Goal: Task Accomplishment & Management: Complete application form

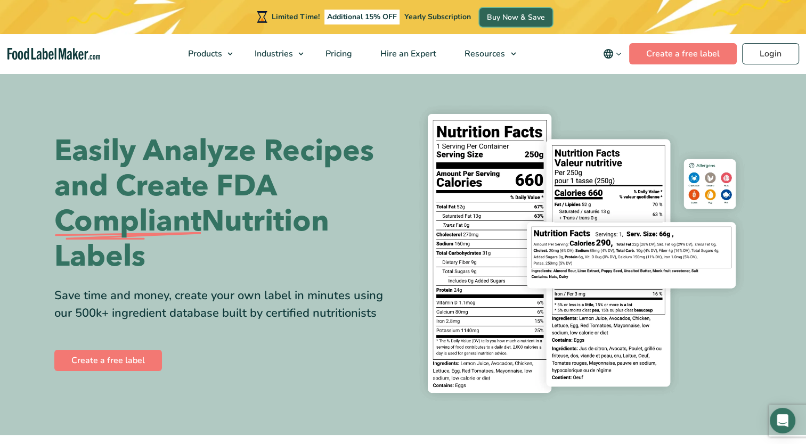
click at [511, 24] on link "Buy Now & Save" at bounding box center [515, 17] width 73 height 19
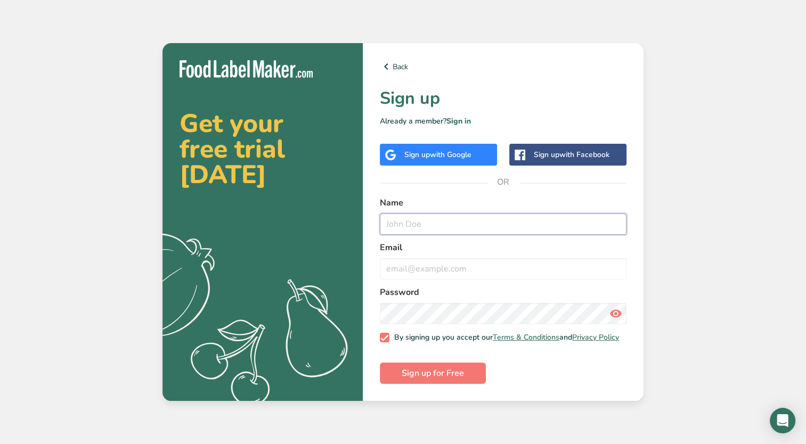
click at [456, 225] on input "text" at bounding box center [503, 223] width 246 height 21
type input "Alexandra Dennis"
type input "alexd@flipperspizzeria.com"
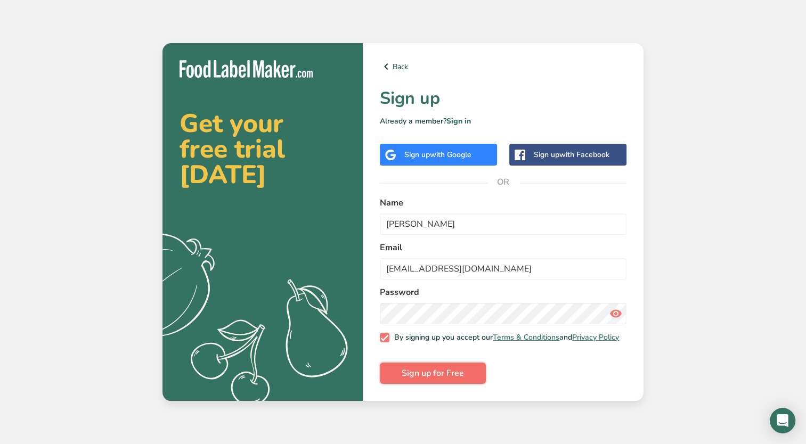
click at [412, 376] on span "Sign up for Free" at bounding box center [432, 373] width 62 height 13
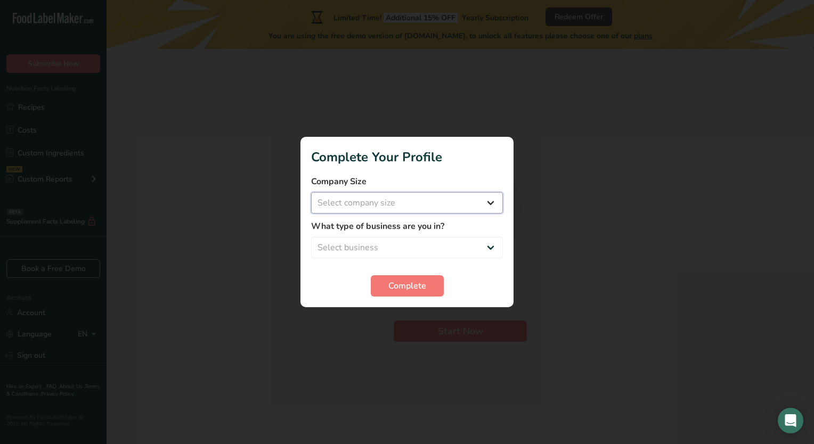
click at [426, 206] on select "Select company size Fewer than 10 Employees 10 to 50 Employees 51 to 500 Employ…" at bounding box center [407, 202] width 192 height 21
select select "3"
click at [311, 192] on select "Select company size Fewer than 10 Employees 10 to 50 Employees 51 to 500 Employ…" at bounding box center [407, 202] width 192 height 21
click at [375, 250] on select "Select business Packaged Food Manufacturer Restaurant & Cafe Bakery Meal Plans …" at bounding box center [407, 247] width 192 height 21
select select "1"
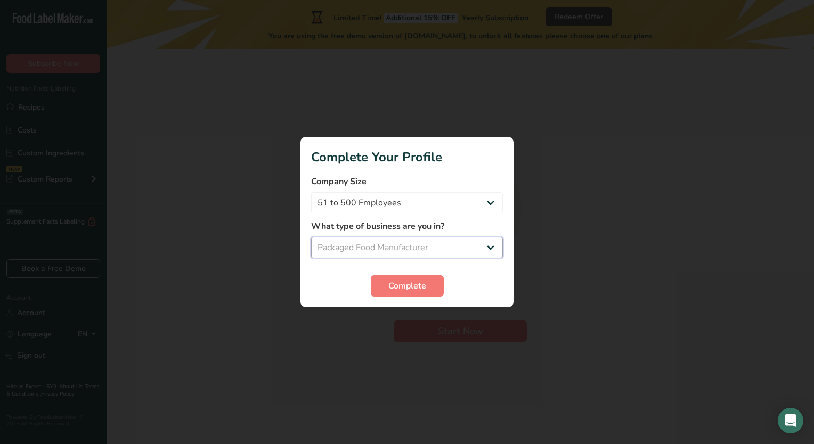
click at [311, 237] on select "Select business Packaged Food Manufacturer Restaurant & Cafe Bakery Meal Plans …" at bounding box center [407, 247] width 192 height 21
click at [434, 278] on button "Complete" at bounding box center [407, 285] width 73 height 21
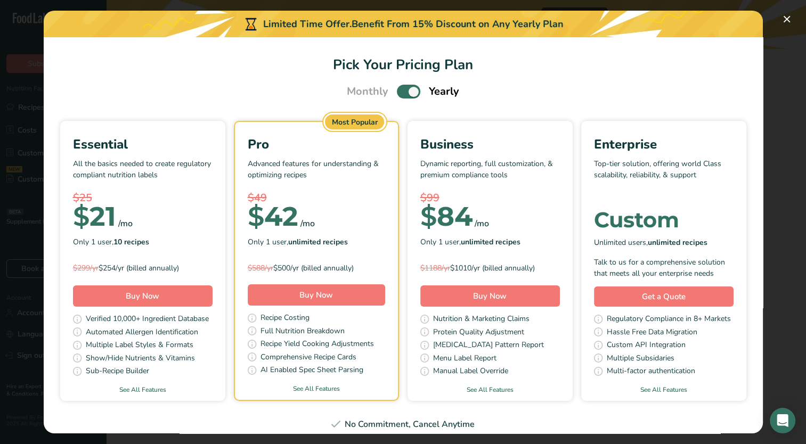
click at [397, 91] on span "Pick Your Pricing Plan Modal" at bounding box center [408, 91] width 23 height 13
click at [397, 91] on input "Pick Your Pricing Plan Modal" at bounding box center [400, 91] width 7 height 7
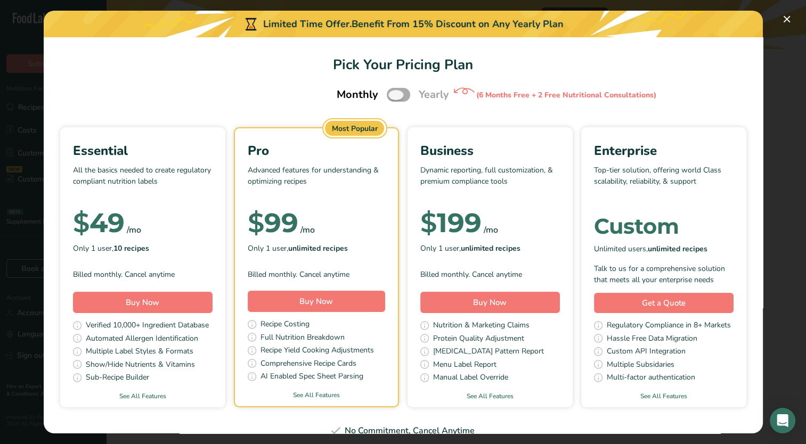
click at [401, 93] on span "Pick Your Pricing Plan Modal" at bounding box center [398, 94] width 23 height 13
click at [393, 93] on input "Pick Your Pricing Plan Modal" at bounding box center [390, 95] width 7 height 7
checkbox input "true"
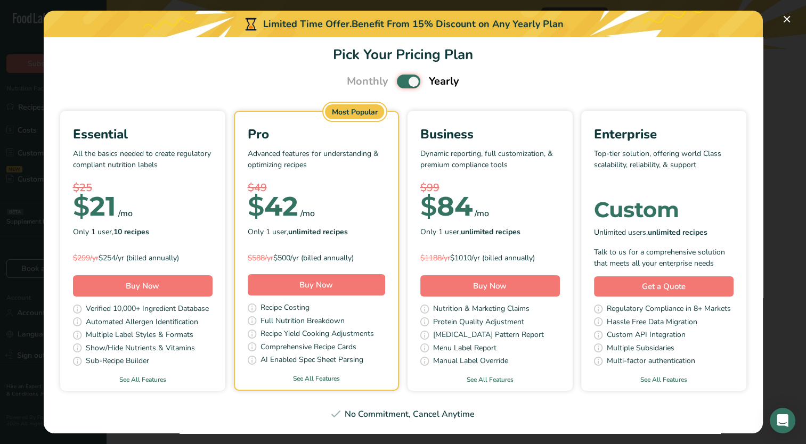
scroll to position [236, 0]
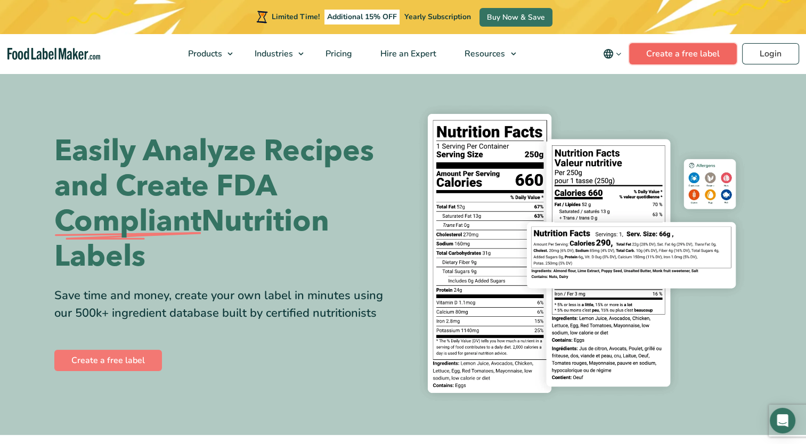
click at [694, 61] on link "Create a free label" at bounding box center [683, 53] width 108 height 21
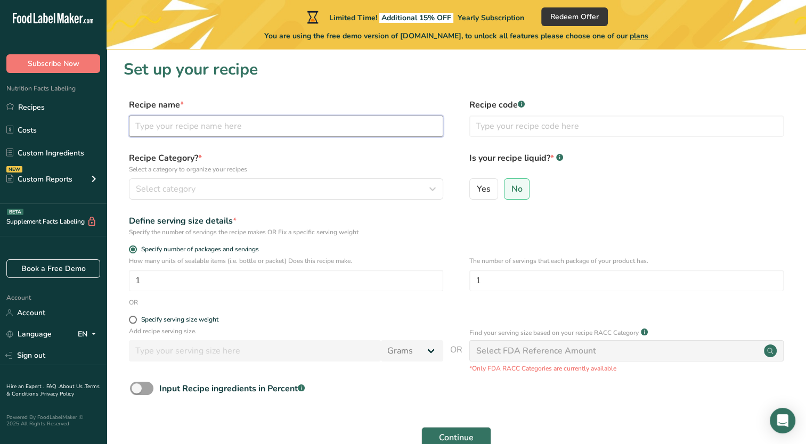
click at [241, 134] on input "text" at bounding box center [286, 126] width 314 height 21
type input "16" Sauced and Cheesed Pizza"
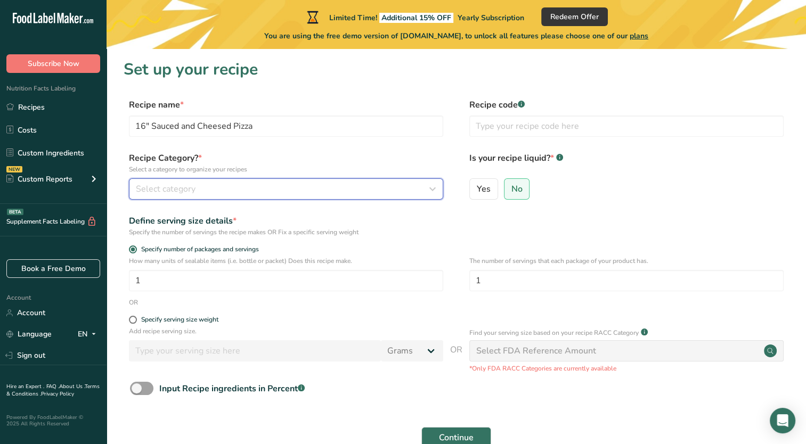
click at [174, 195] on span "Select category" at bounding box center [166, 189] width 60 height 13
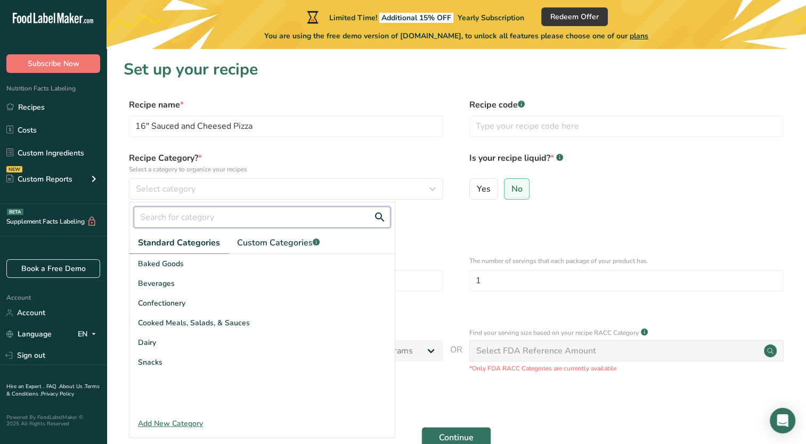
click at [187, 218] on input "text" at bounding box center [262, 217] width 257 height 21
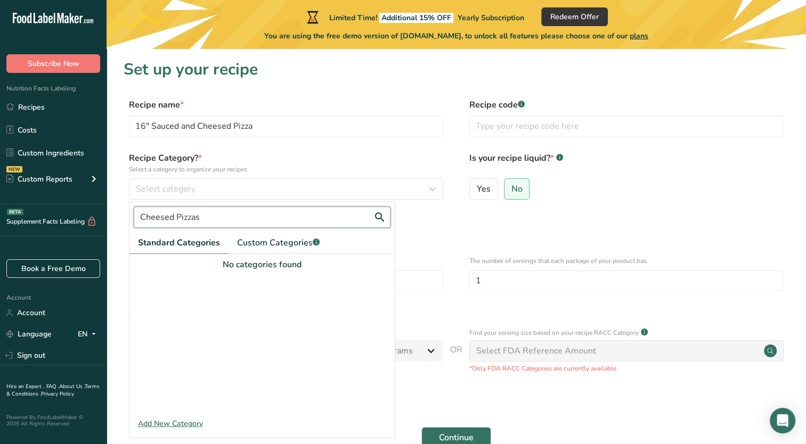
type input "Cheesed Pizzas"
click at [170, 423] on div "Add New Category" at bounding box center [261, 423] width 265 height 11
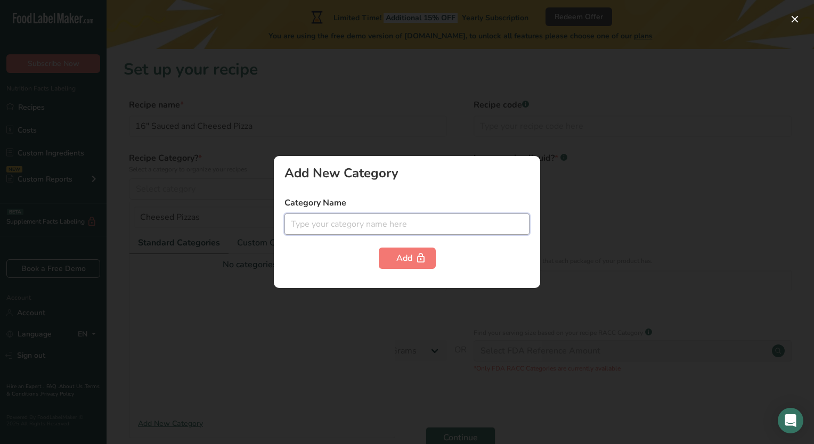
click at [396, 228] on input "text" at bounding box center [406, 223] width 245 height 21
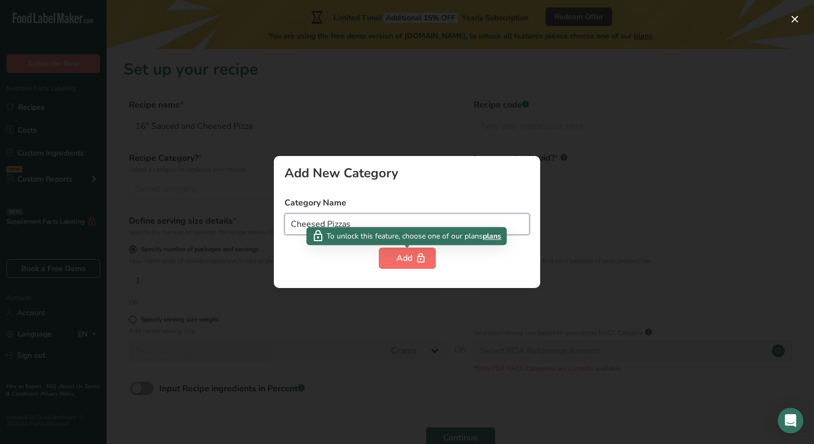
type input "Cheesed Pizzas"
click at [404, 261] on div "Add" at bounding box center [407, 258] width 22 height 13
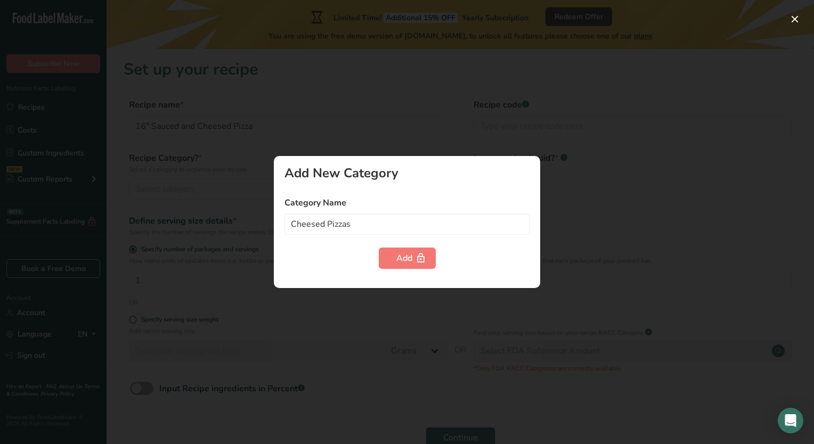
click at [322, 128] on div at bounding box center [407, 222] width 814 height 444
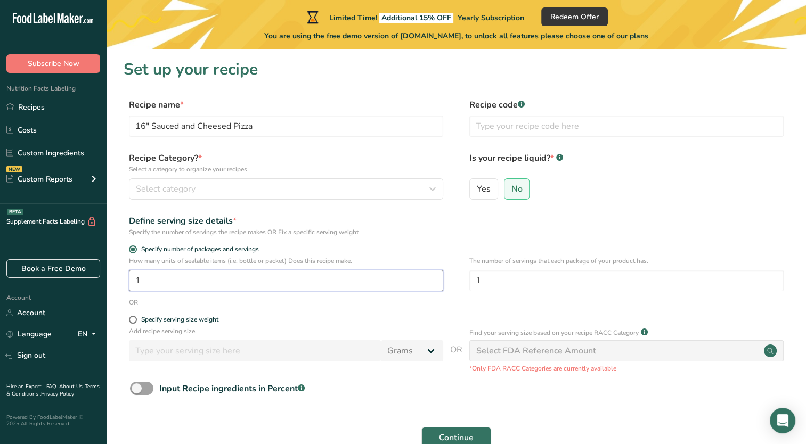
click at [169, 278] on input "1" at bounding box center [286, 280] width 314 height 21
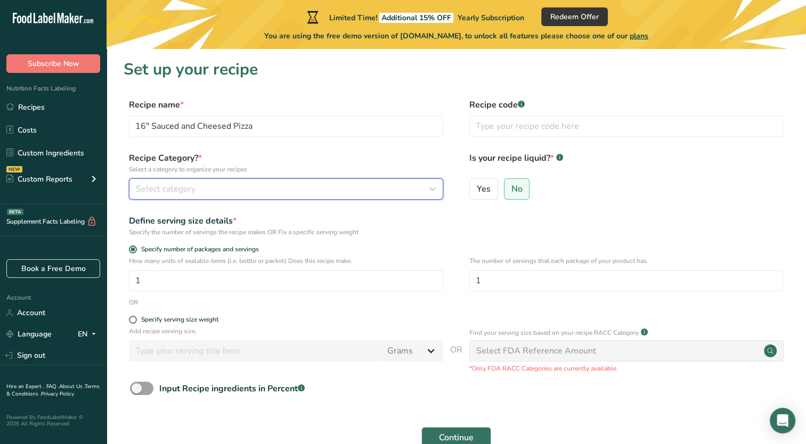
click at [172, 194] on span "Select category" at bounding box center [166, 189] width 60 height 13
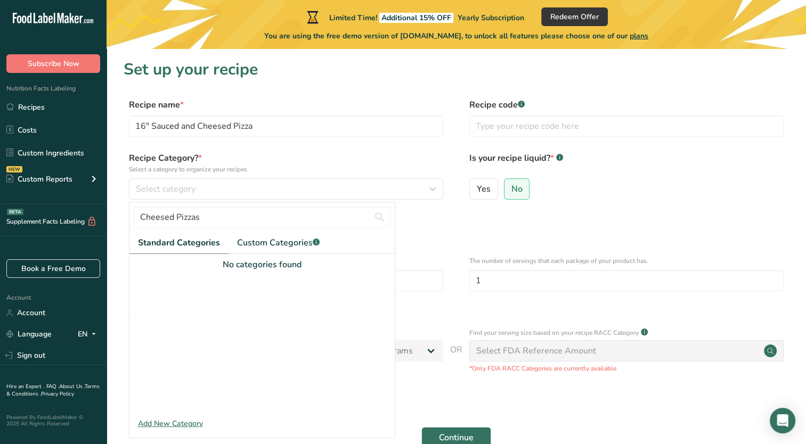
click at [180, 245] on span "Standard Categories" at bounding box center [179, 242] width 82 height 13
click at [208, 212] on input "Cheesed Pizzas" at bounding box center [262, 217] width 257 height 21
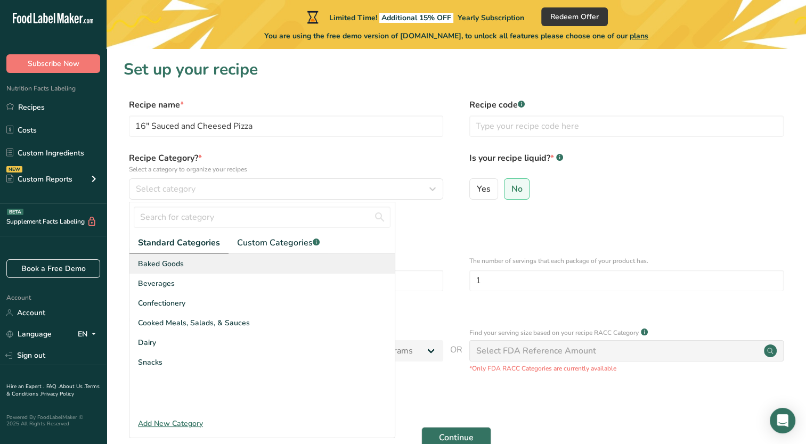
click at [172, 273] on div "Baked Goods" at bounding box center [261, 264] width 265 height 20
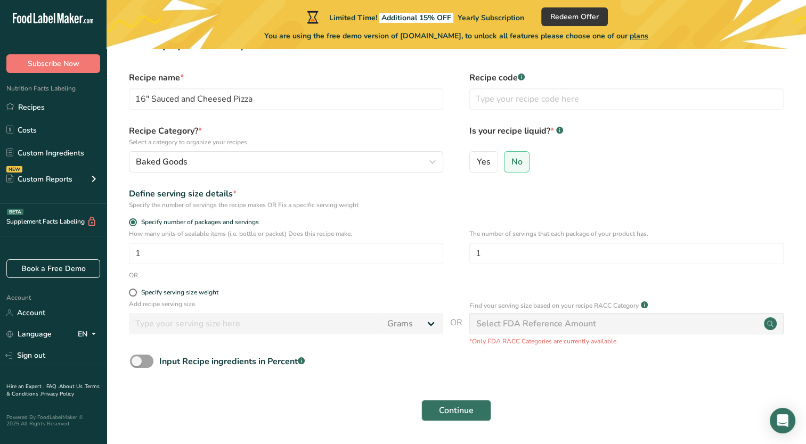
scroll to position [28, 0]
click at [172, 261] on input "1" at bounding box center [286, 252] width 314 height 21
type input "216"
click at [276, 280] on form "Recipe name * 16" Sauced and Cheesed Pizza Recipe code .a-a{fill:#347362;}.b-a{…" at bounding box center [456, 249] width 665 height 356
click at [199, 293] on div "Specify serving size weight" at bounding box center [179, 292] width 77 height 8
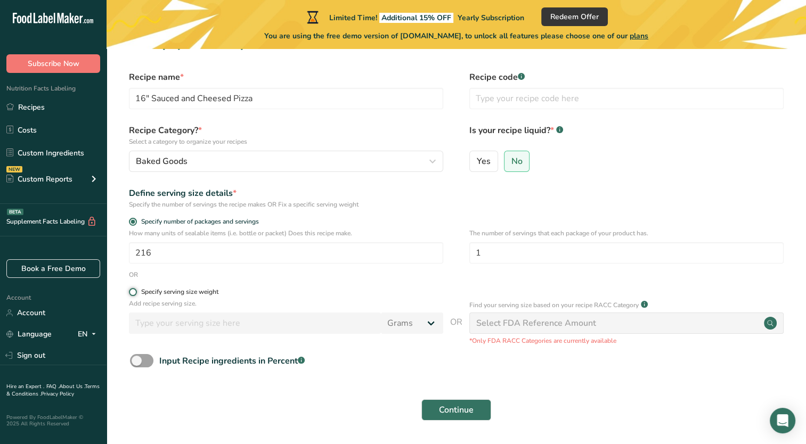
click at [136, 293] on input "Specify serving size weight" at bounding box center [132, 292] width 7 height 7
radio input "true"
radio input "false"
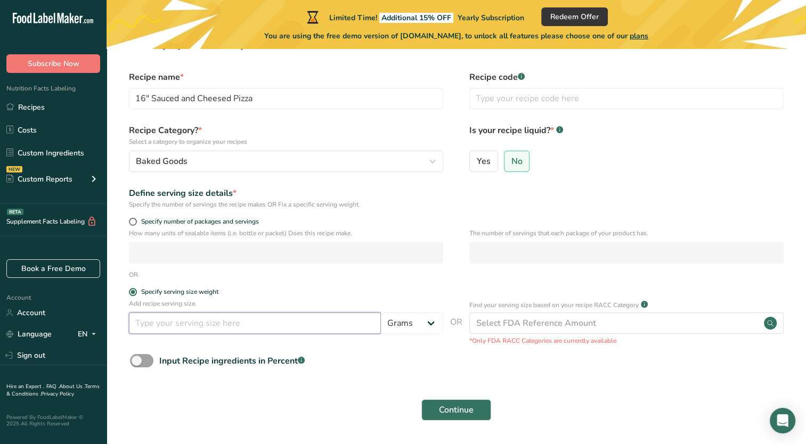
click at [168, 325] on input "number" at bounding box center [255, 323] width 252 height 21
type input "216"
click at [415, 327] on select "Grams kg mg mcg lb oz l mL fl oz tbsp tsp cup qt gallon" at bounding box center [412, 323] width 62 height 21
select select "5"
click at [381, 313] on select "Grams kg mg mcg lb oz l mL fl oz tbsp tsp cup qt gallon" at bounding box center [412, 323] width 62 height 21
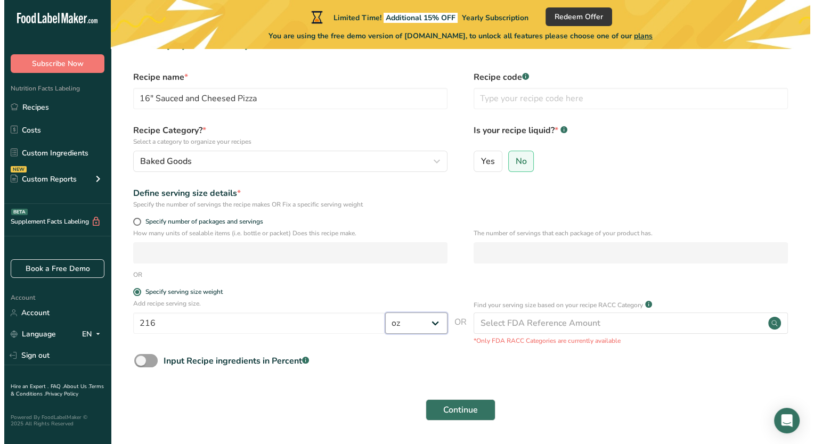
scroll to position [51, 0]
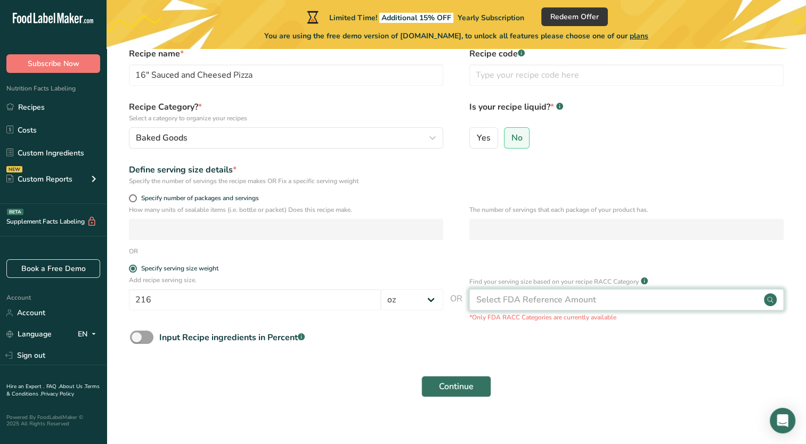
click at [579, 300] on div "Select FDA Reference Amount" at bounding box center [536, 299] width 120 height 13
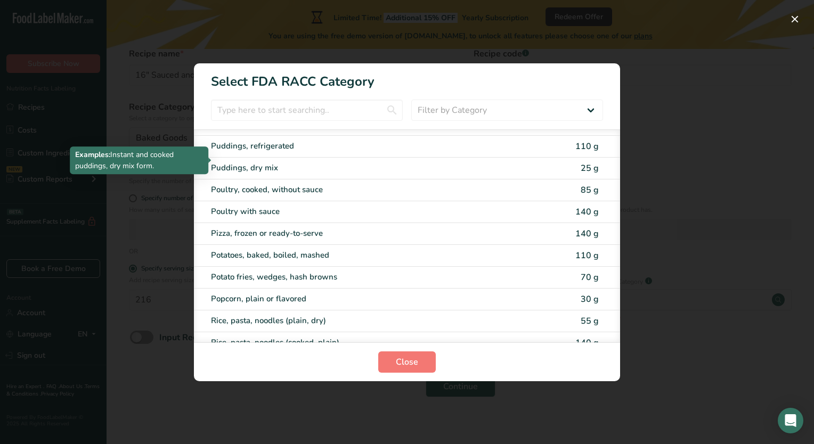
scroll to position [1604, 0]
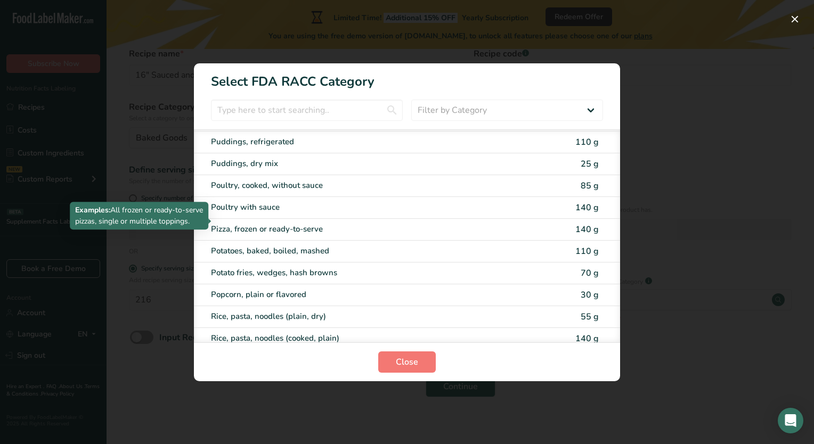
click at [289, 223] on div "Pizza, frozen or ready-to-serve" at bounding box center [362, 229] width 302 height 12
type input "140"
select select "0"
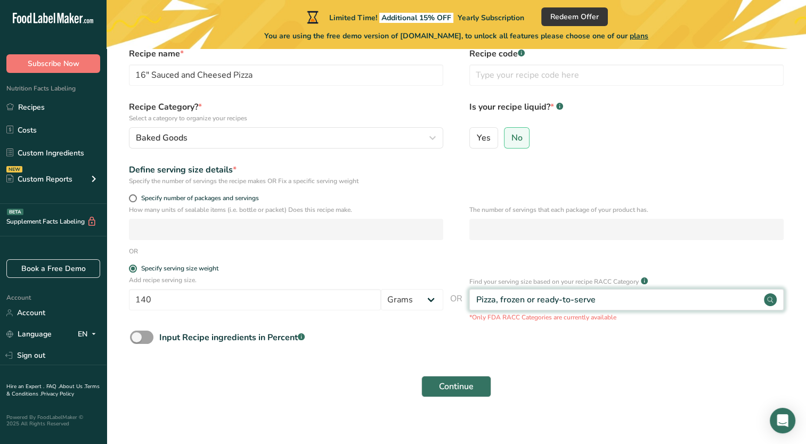
click at [638, 295] on div "Pizza, frozen or ready-to-serve" at bounding box center [626, 299] width 314 height 21
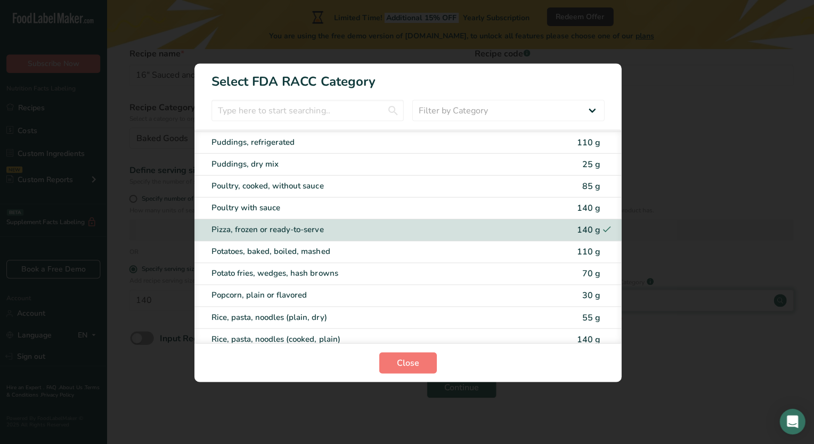
click at [638, 295] on div "RACC Category Selection Modal" at bounding box center [407, 222] width 814 height 444
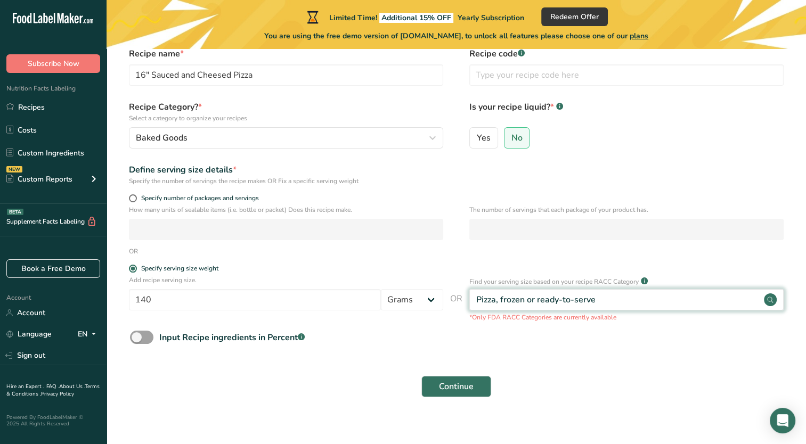
click at [638, 295] on section "Set up your recipe Recipe name * 16" Sauced and Cheesed Pizza Recipe code .a-a{…" at bounding box center [455, 209] width 699 height 423
click at [638, 295] on div "Pizza, frozen or ready-to-serve" at bounding box center [626, 299] width 314 height 21
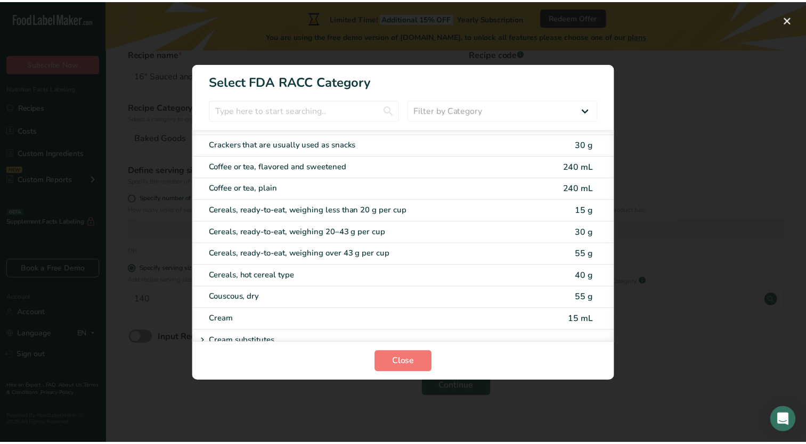
scroll to position [0, 0]
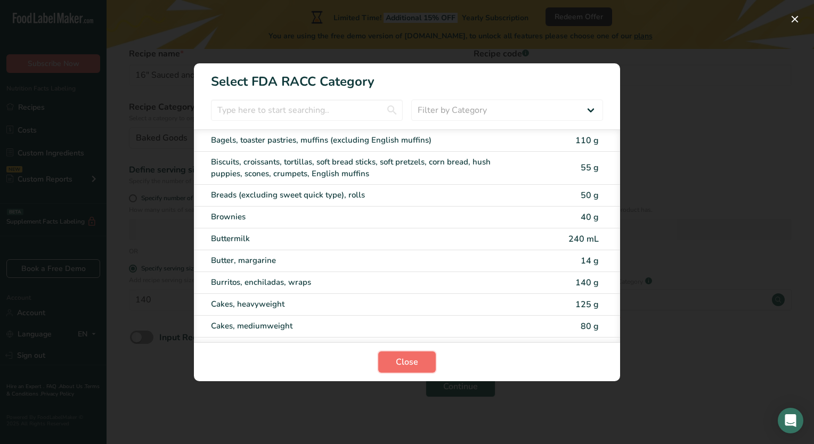
click at [405, 357] on span "Close" at bounding box center [407, 362] width 22 height 13
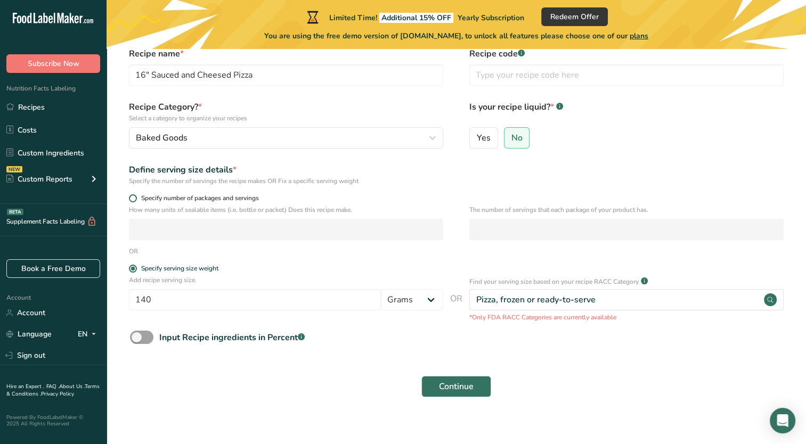
click at [138, 195] on span "Specify number of packages and servings" at bounding box center [198, 198] width 122 height 8
click at [136, 195] on input "Specify number of packages and servings" at bounding box center [132, 198] width 7 height 7
radio input "true"
radio input "false"
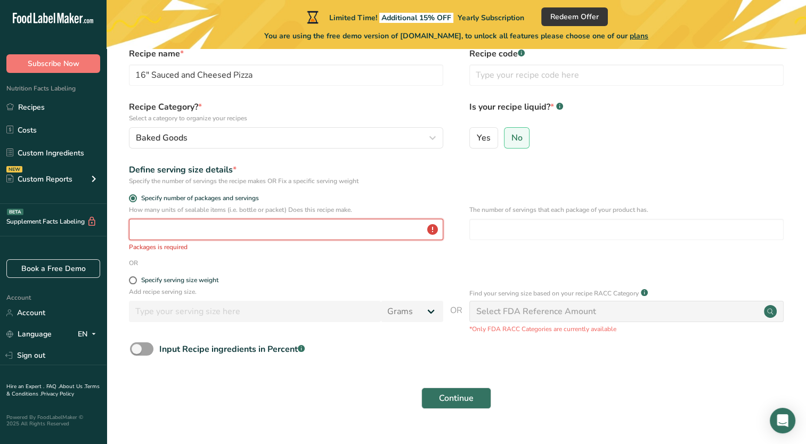
click at [172, 227] on input "number" at bounding box center [286, 229] width 314 height 21
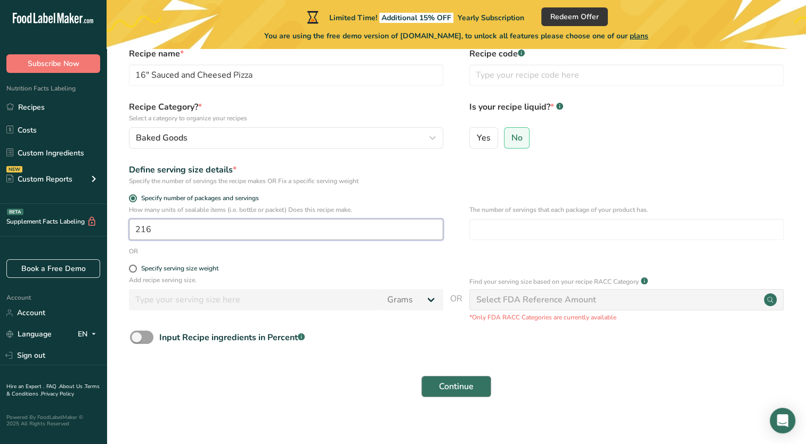
type input "216"
click at [458, 383] on span "Continue" at bounding box center [456, 386] width 35 height 13
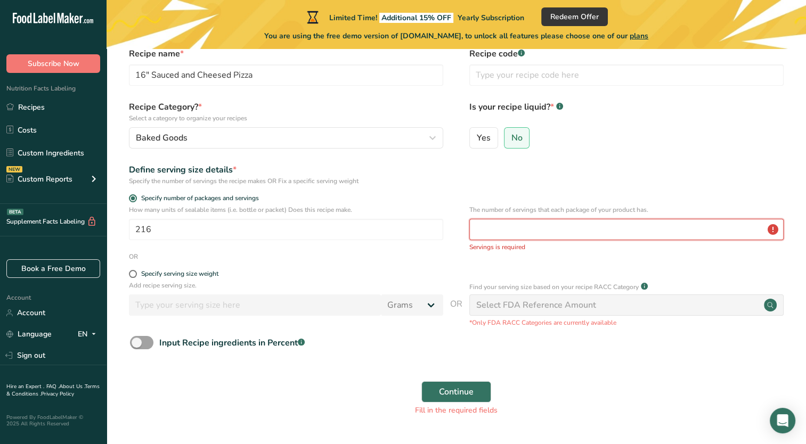
click at [552, 233] on input "number" at bounding box center [626, 229] width 314 height 21
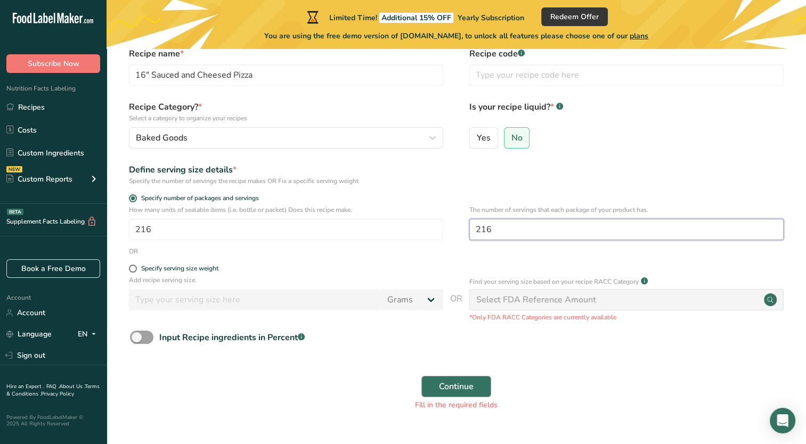
type input "216"
click at [456, 388] on span "Continue" at bounding box center [456, 386] width 35 height 13
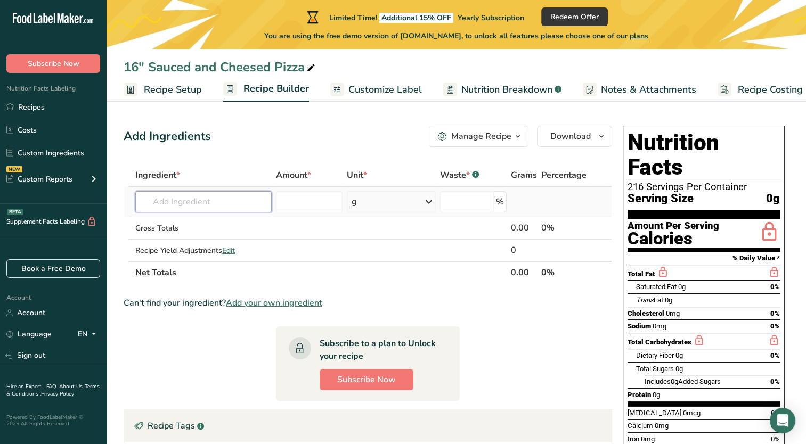
click at [174, 204] on input "text" at bounding box center [203, 201] width 136 height 21
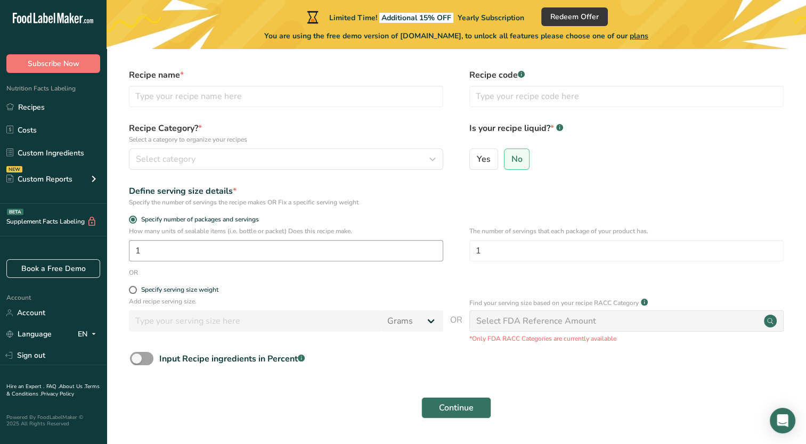
scroll to position [30, 0]
click at [198, 254] on input "1" at bounding box center [286, 250] width 314 height 21
type input "216"
click at [539, 252] on input "1" at bounding box center [626, 250] width 314 height 21
type input "6"
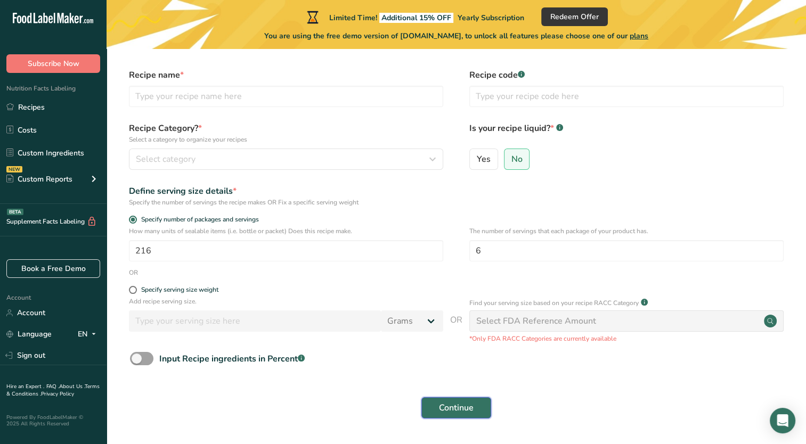
click at [471, 416] on button "Continue" at bounding box center [456, 407] width 70 height 21
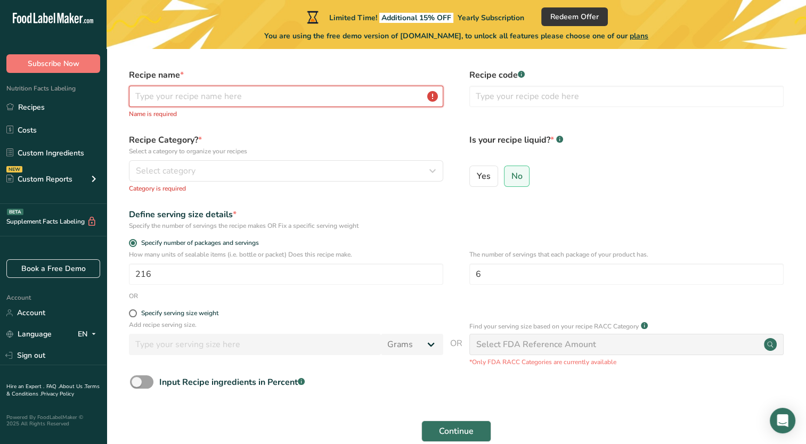
click at [225, 101] on input "text" at bounding box center [286, 96] width 314 height 21
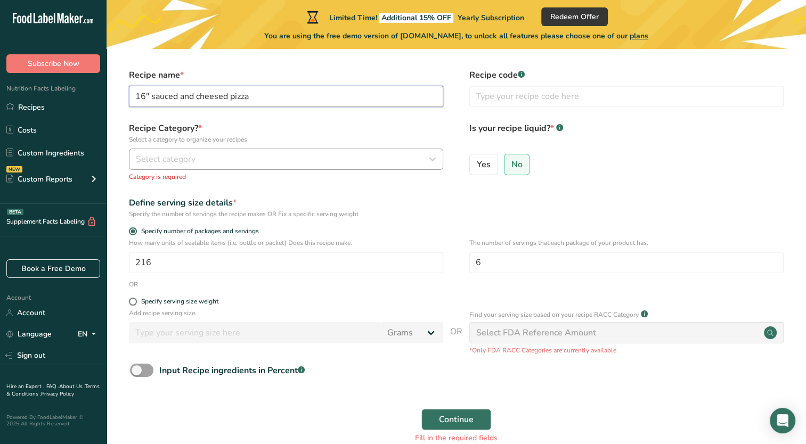
type input "16" sauced and cheesed pizza"
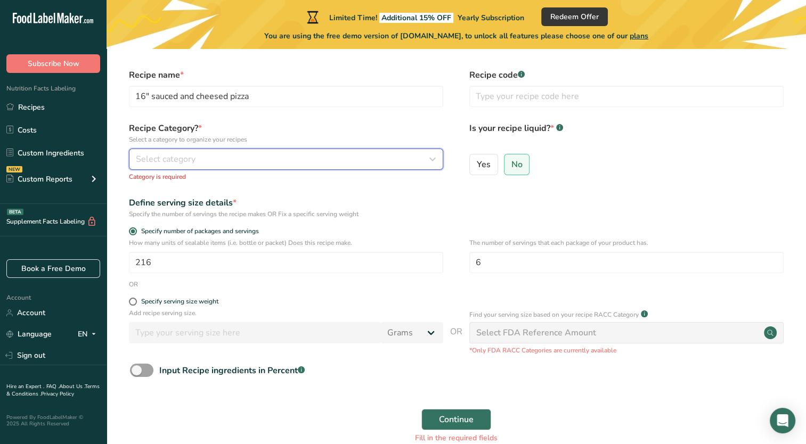
click at [200, 161] on div "Select category" at bounding box center [283, 159] width 294 height 13
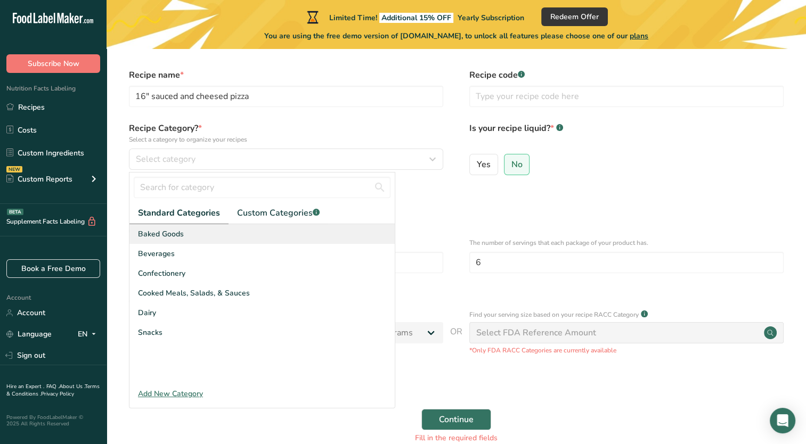
click at [158, 234] on span "Baked Goods" at bounding box center [161, 233] width 46 height 11
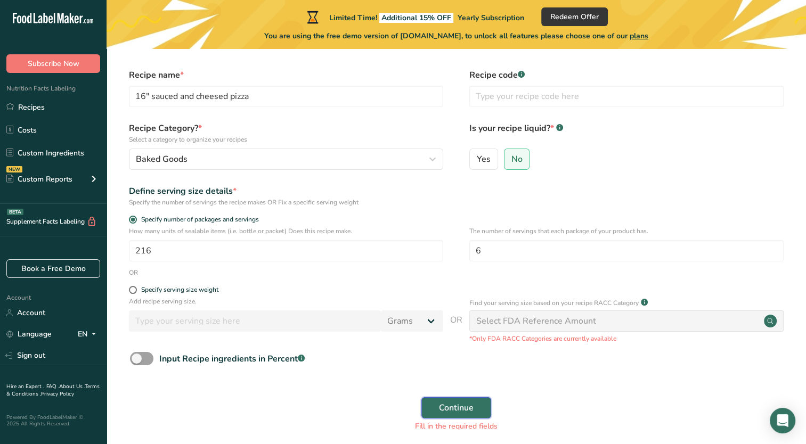
click at [456, 406] on span "Continue" at bounding box center [456, 407] width 35 height 13
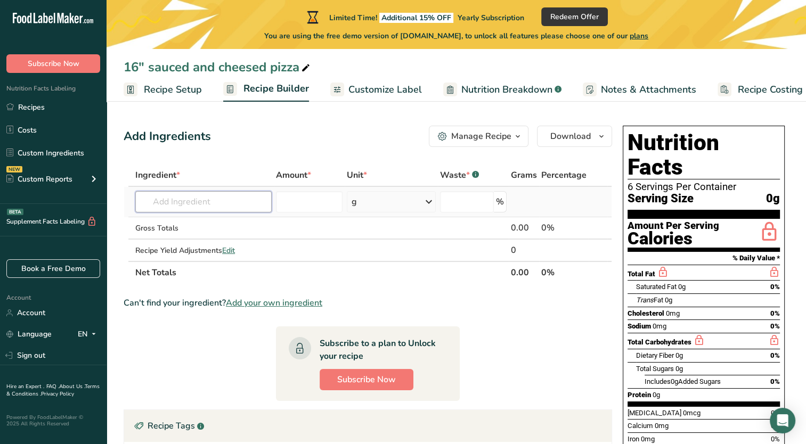
click at [166, 199] on input "text" at bounding box center [203, 201] width 136 height 21
type input "1728"
click at [313, 208] on input "number" at bounding box center [309, 201] width 67 height 21
click at [214, 201] on input "text" at bounding box center [203, 201] width 136 height 21
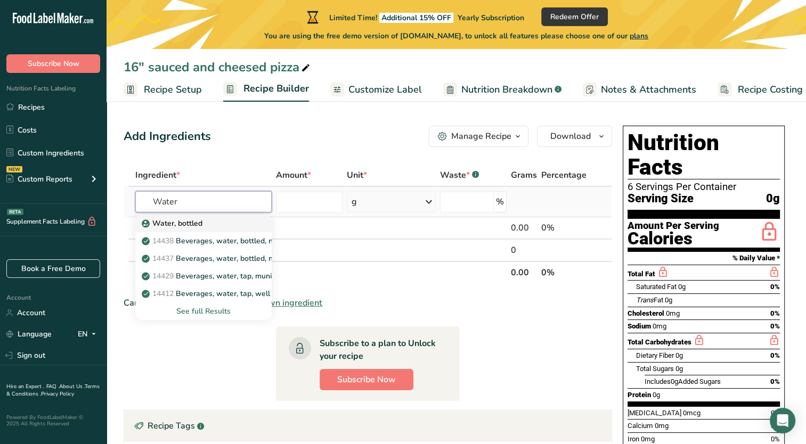
type input "Water"
click at [228, 218] on div "Water, bottled" at bounding box center [195, 223] width 102 height 11
type input "Water, bottled"
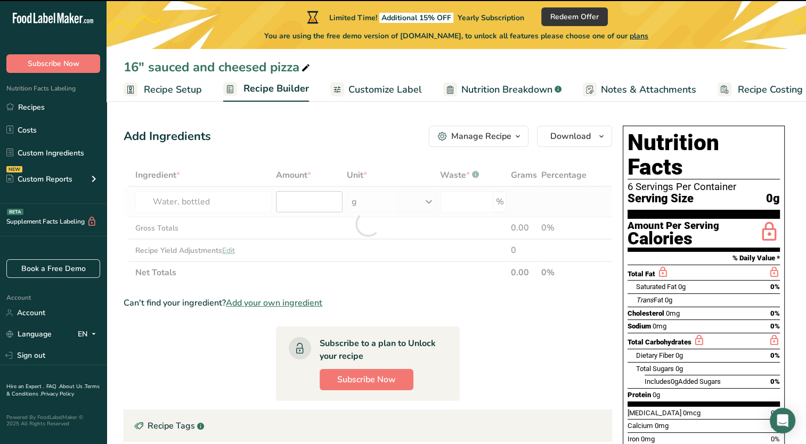
type input "0"
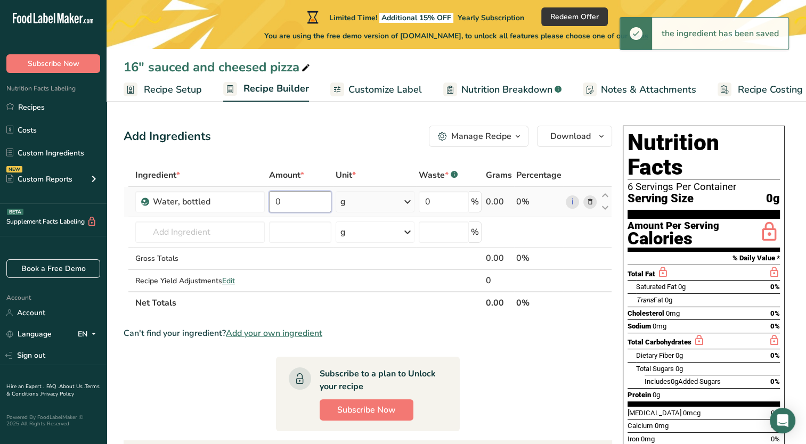
click at [288, 201] on input "0" at bounding box center [300, 201] width 62 height 21
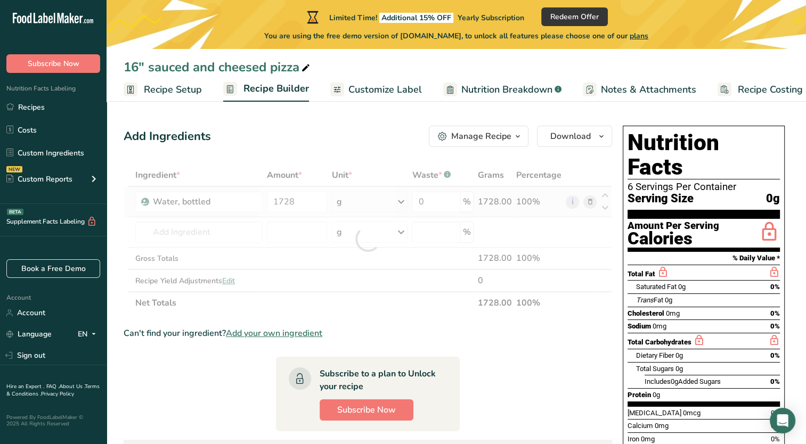
click at [374, 202] on div "Ingredient * Amount * Unit * Waste * .a-a{fill:#347362;}.b-a{fill:#fff;} Grams …" at bounding box center [368, 239] width 488 height 150
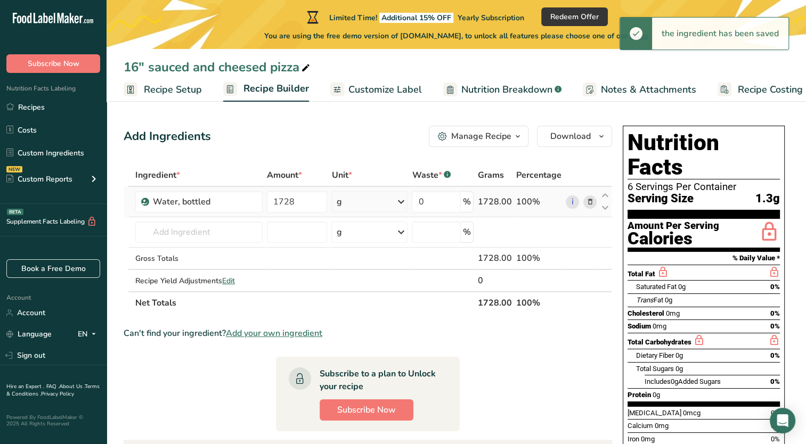
click at [400, 203] on icon at bounding box center [400, 201] width 13 height 19
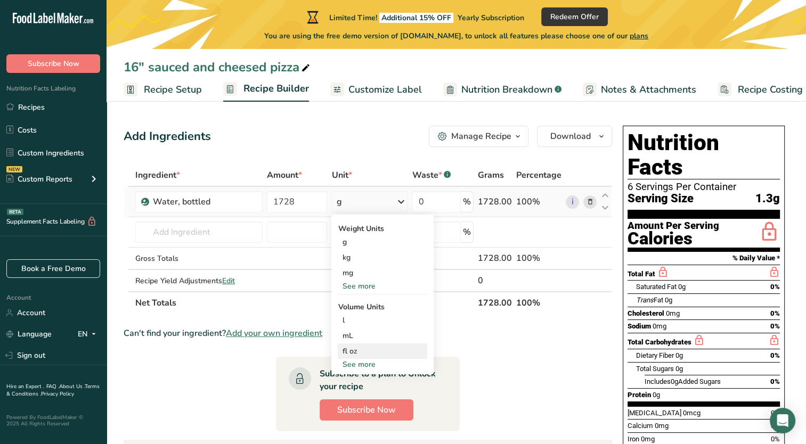
click at [363, 346] on div "fl oz" at bounding box center [382, 351] width 81 height 11
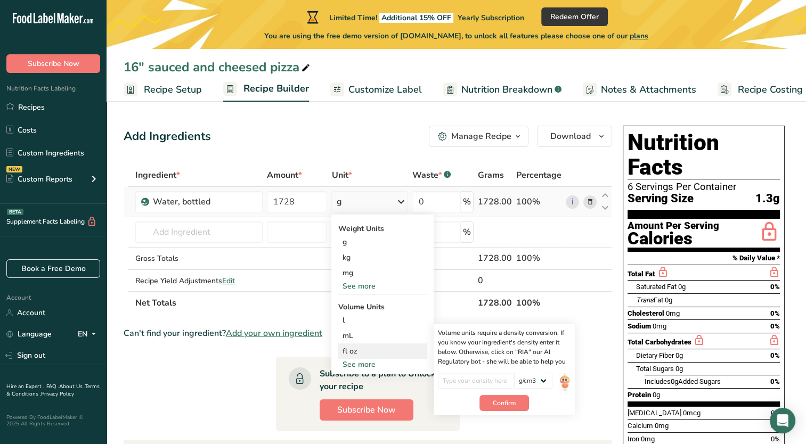
click at [346, 351] on div "fl oz" at bounding box center [382, 351] width 81 height 11
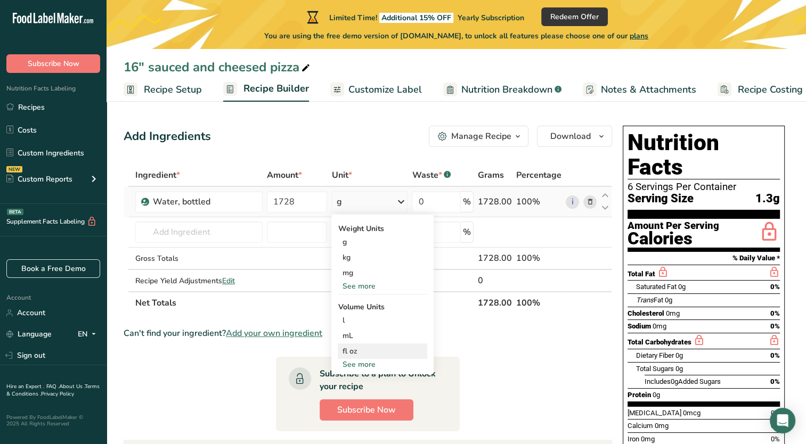
click at [346, 351] on div "fl oz" at bounding box center [382, 351] width 81 height 11
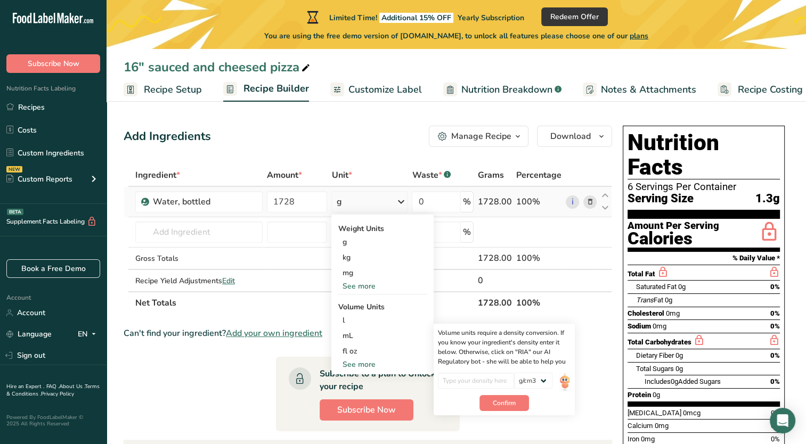
click at [360, 283] on div "See more" at bounding box center [382, 286] width 89 height 11
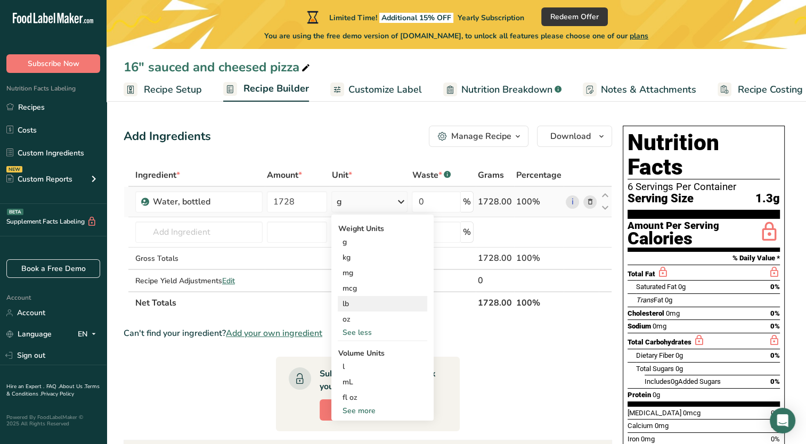
click at [353, 303] on div "lb" at bounding box center [382, 303] width 89 height 15
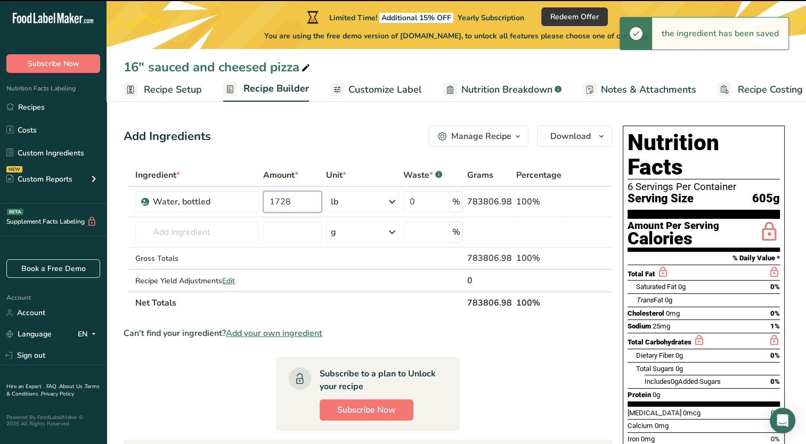
click at [283, 200] on input "1728" at bounding box center [292, 201] width 59 height 21
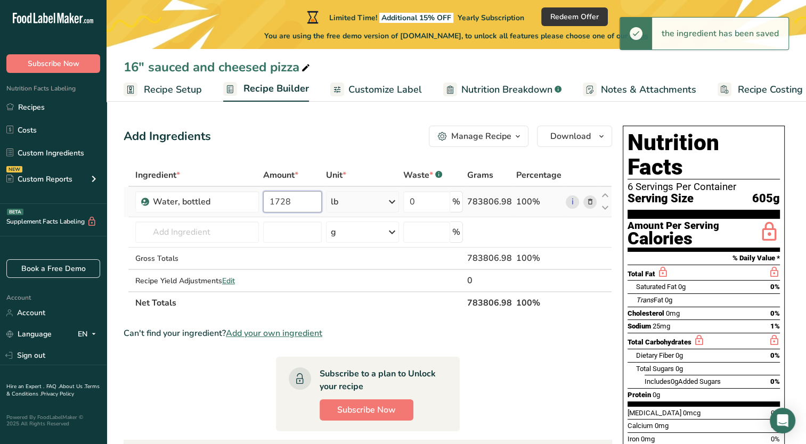
click at [304, 197] on input "1728" at bounding box center [292, 201] width 59 height 21
type input "1"
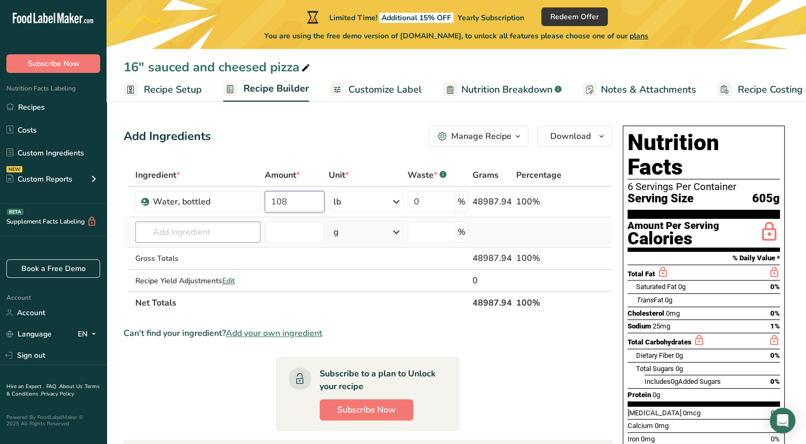
type input "108"
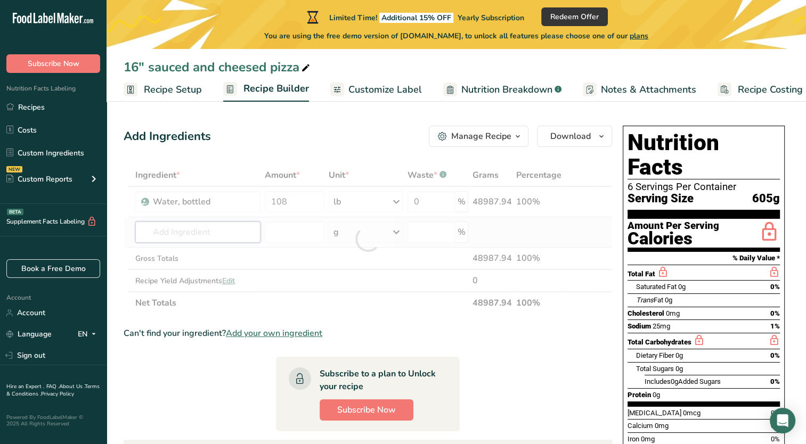
click at [221, 230] on div "Ingredient * Amount * Unit * Waste * .a-a{fill:#347362;}.b-a{fill:#fff;} Grams …" at bounding box center [368, 239] width 488 height 150
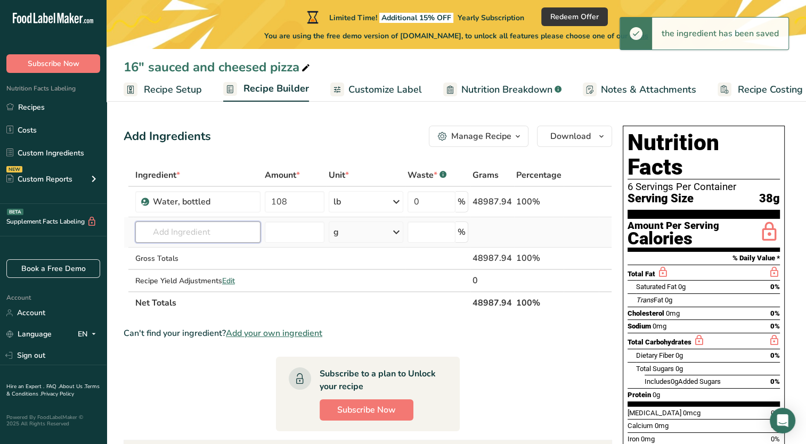
type input "2"
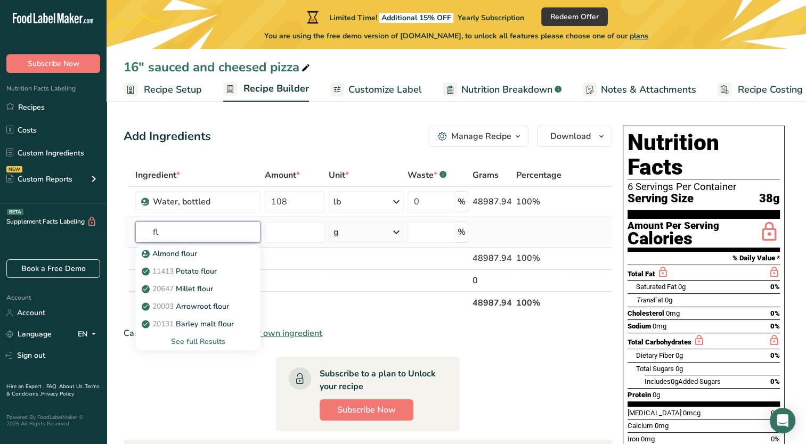
type input "f"
type input "wheat flour"
click at [203, 342] on div "See full Results" at bounding box center [198, 341] width 108 height 11
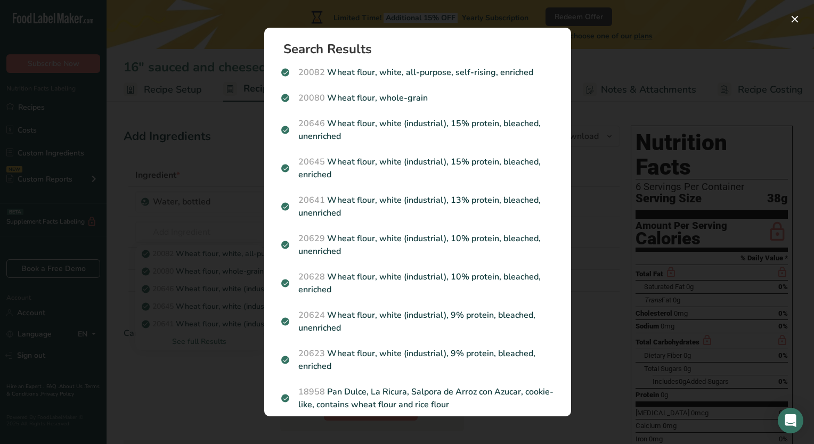
click at [245, 142] on div "Search results modal" at bounding box center [407, 222] width 814 height 444
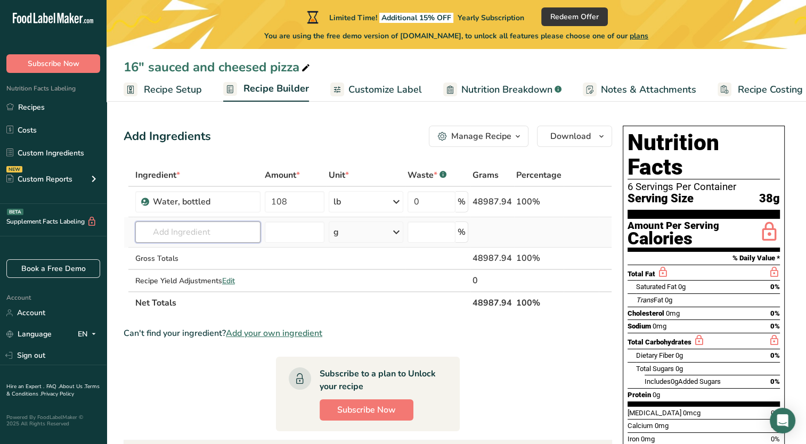
click at [190, 232] on input "text" at bounding box center [197, 231] width 125 height 21
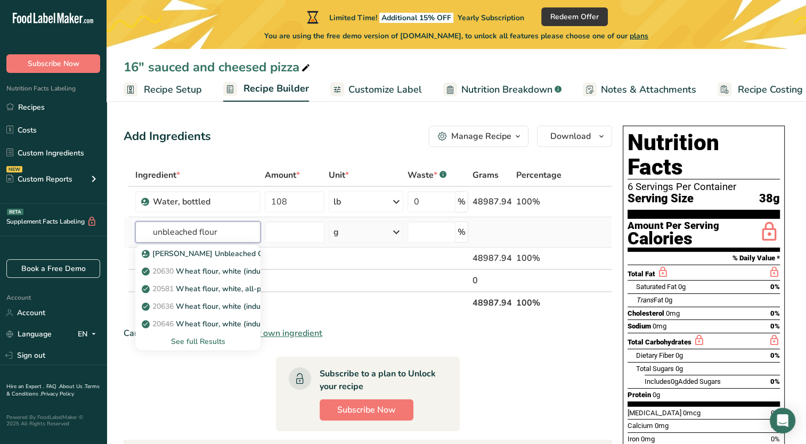
type input "unbleached flour"
click at [187, 342] on div "See full Results" at bounding box center [198, 341] width 108 height 11
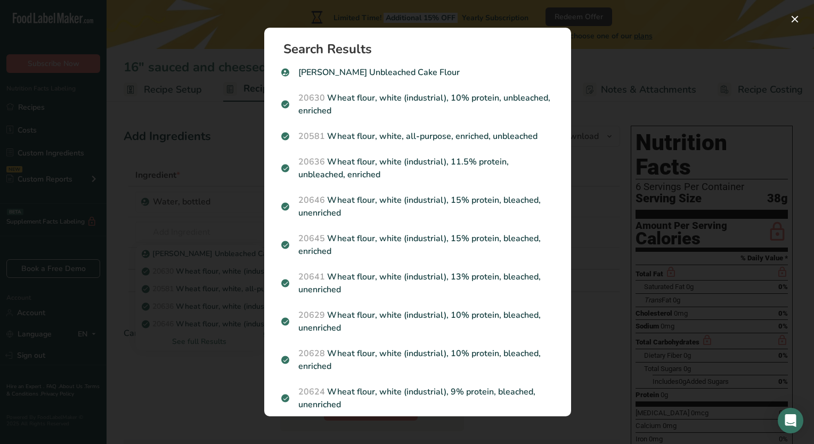
click at [240, 133] on div "Search results modal" at bounding box center [407, 222] width 814 height 444
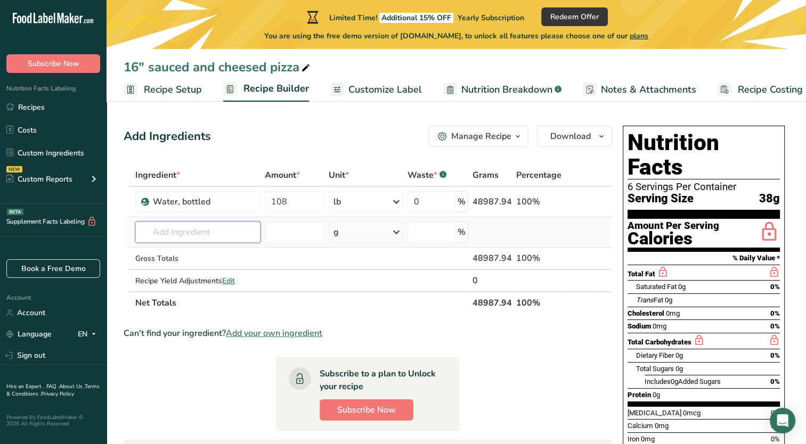
click at [191, 237] on input "text" at bounding box center [197, 231] width 125 height 21
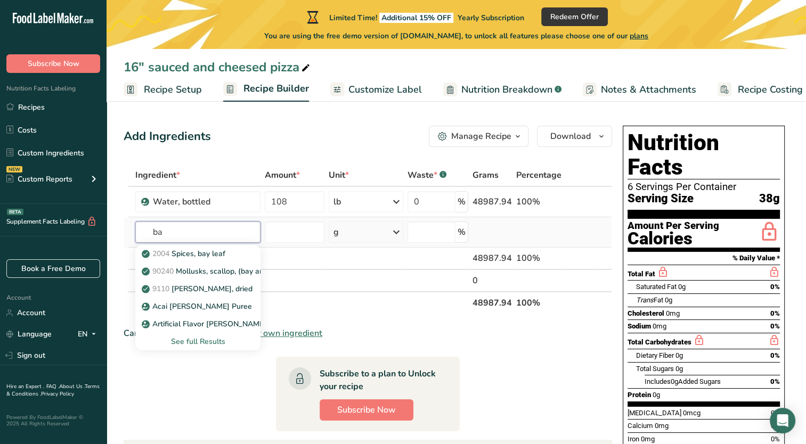
type input "b"
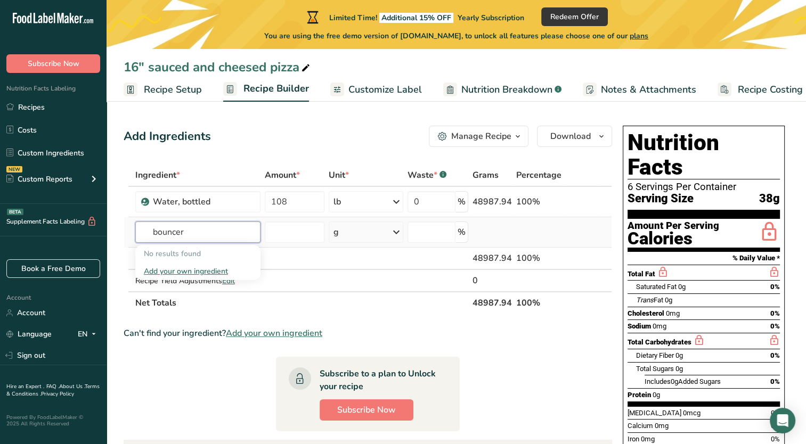
type input "bouncer"
click at [181, 274] on div "Add your own ingredient" at bounding box center [198, 271] width 108 height 11
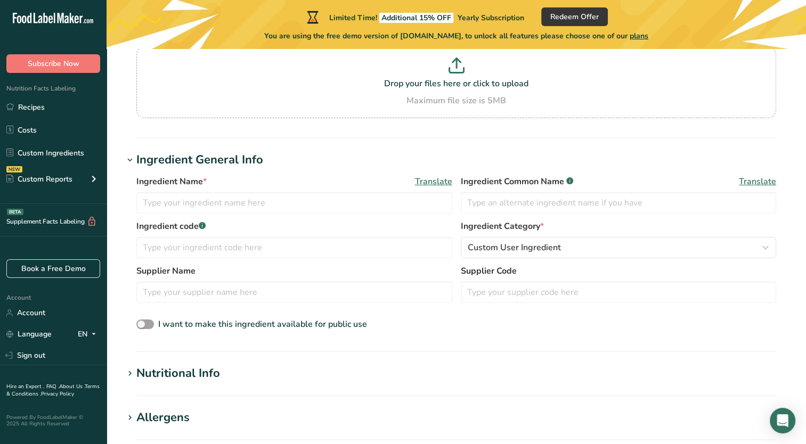
scroll to position [102, 0]
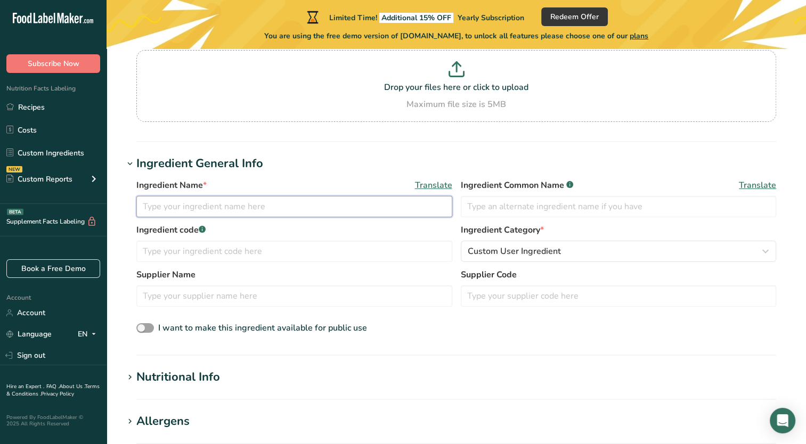
click at [269, 210] on input "text" at bounding box center [294, 206] width 316 height 21
type input "Unbleached Unbromated Flour"
click at [501, 210] on input "text" at bounding box center [619, 206] width 316 height 21
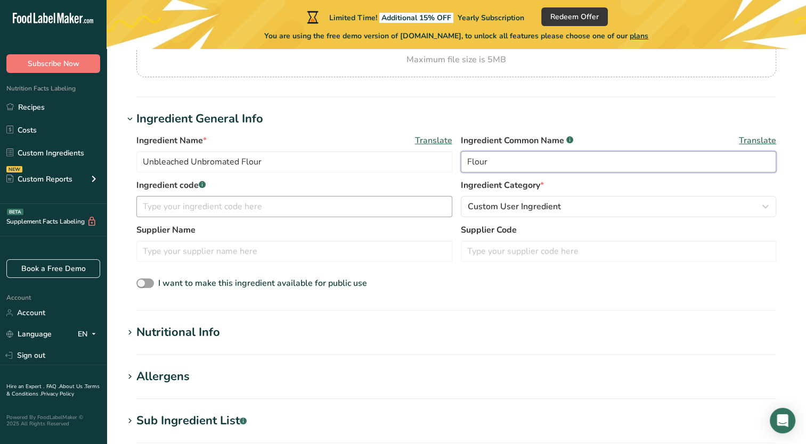
scroll to position [149, 0]
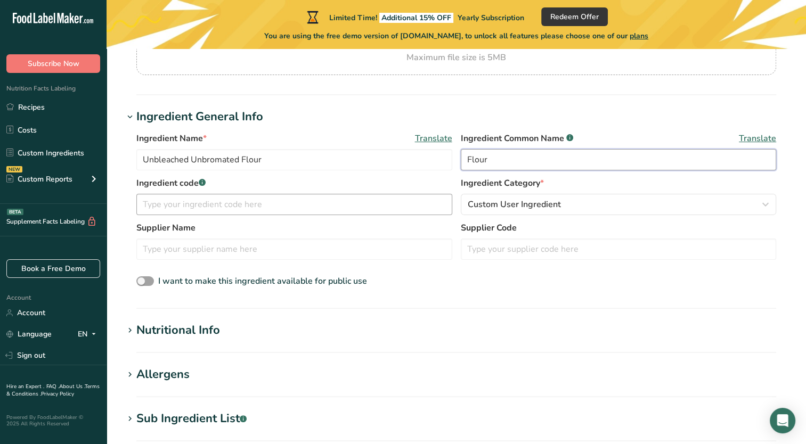
type input "Flour"
click at [339, 250] on input "text" at bounding box center [294, 249] width 316 height 21
click at [285, 154] on input "Unbleached Unbromated Flour" at bounding box center [294, 159] width 316 height 21
drag, startPoint x: 272, startPoint y: 163, endPoint x: 108, endPoint y: 176, distance: 164.4
click at [108, 176] on section "Add new ingredient Back to recipe Ingredient Spec Sheet .a-a{fill:#347362;}.b-a…" at bounding box center [455, 306] width 699 height 813
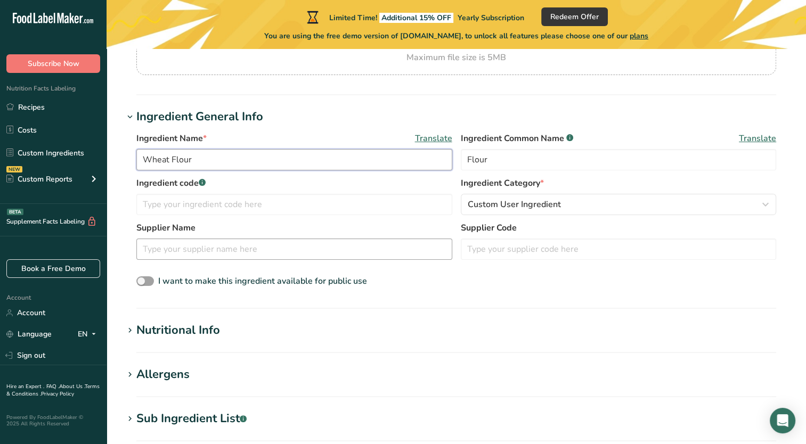
type input "Wheat Flour"
click at [190, 243] on input "text" at bounding box center [294, 249] width 316 height 21
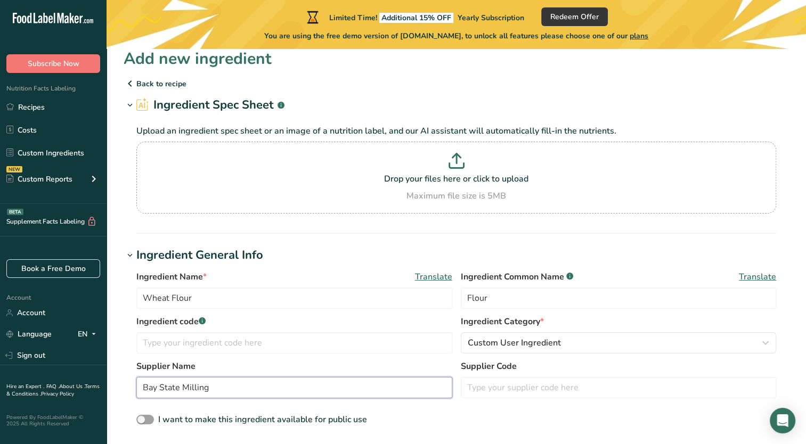
scroll to position [0, 0]
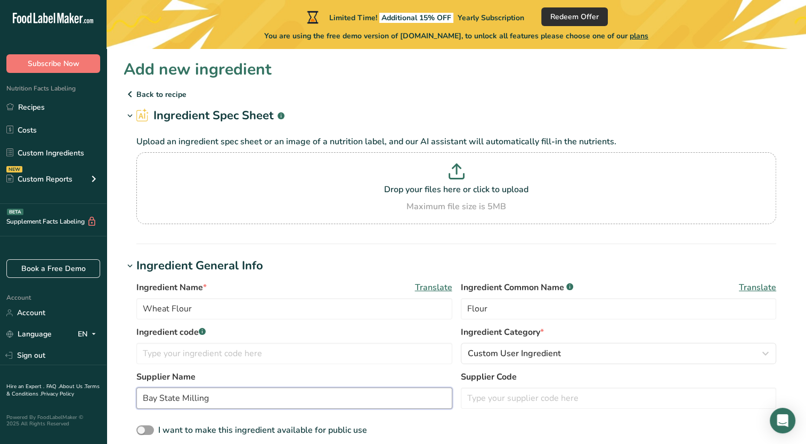
type input "Bay State Milling"
click at [439, 201] on div "Maximum file size is 5MB" at bounding box center [456, 206] width 634 height 13
click at [439, 201] on input "Drop your files here or click to upload Maximum file size is 5MB" at bounding box center [455, 188] width 639 height 72
type input "C:\fakepath\Flour Spec.pdf"
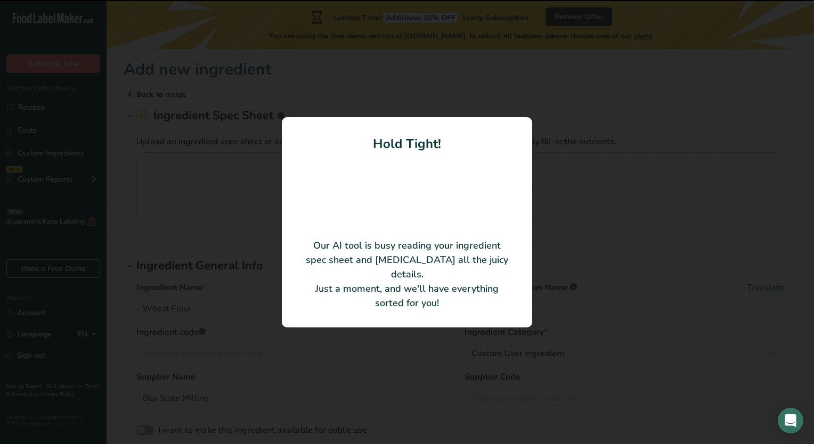
type input "Wheat Flour"
type input "796800482305"
type input "FLIPPERS PREMIUM PIZZA"
type input "70057 T006 W50"
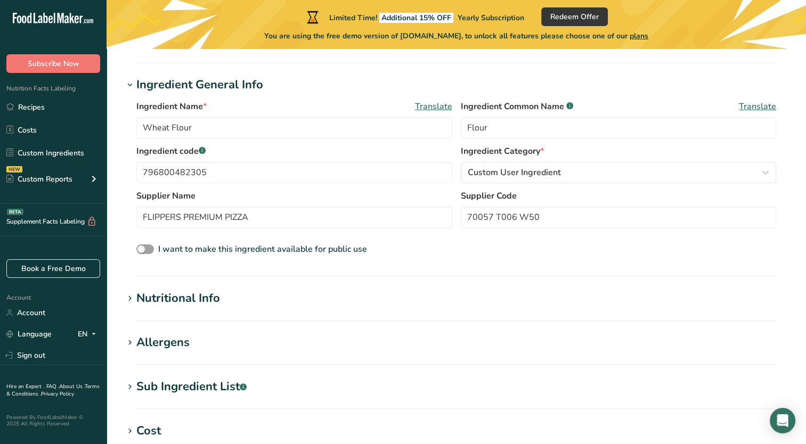
scroll to position [132, 0]
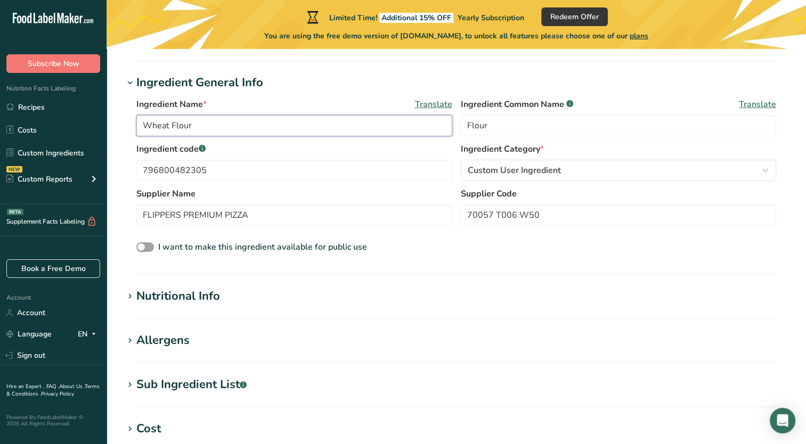
click at [208, 127] on input "Wheat Flour" at bounding box center [294, 125] width 316 height 21
click at [145, 124] on input "Wheat Flour" at bounding box center [294, 125] width 316 height 21
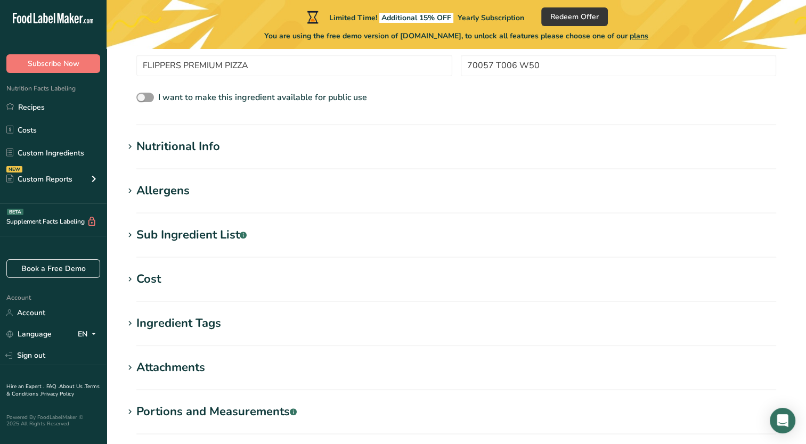
scroll to position [309, 0]
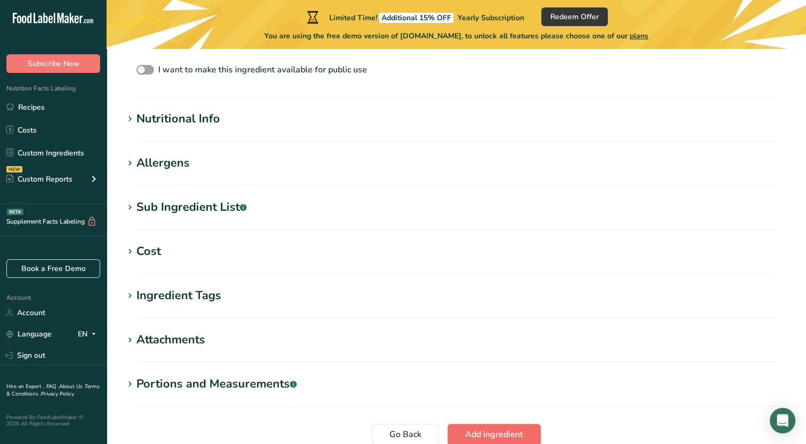
type input "Unbleached Wheat Flour"
click at [488, 436] on span "Add ingredient" at bounding box center [494, 434] width 58 height 13
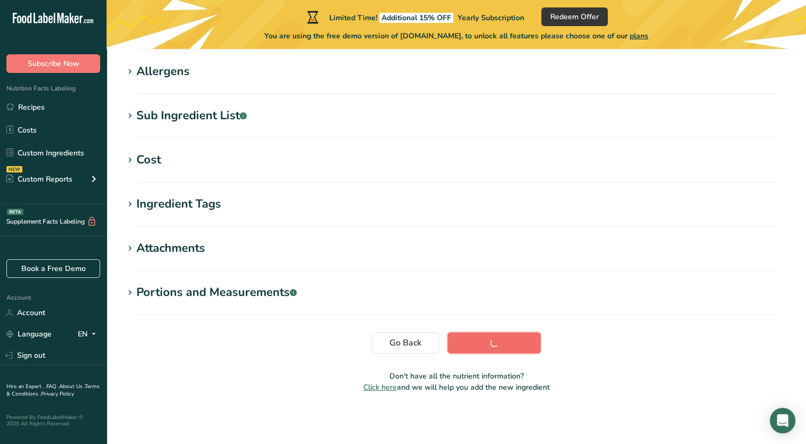
scroll to position [177, 0]
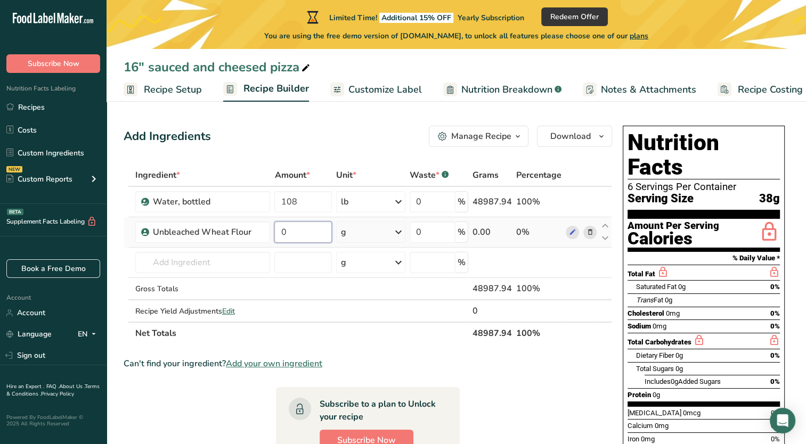
click at [298, 236] on input "0" at bounding box center [302, 231] width 57 height 21
type input "200"
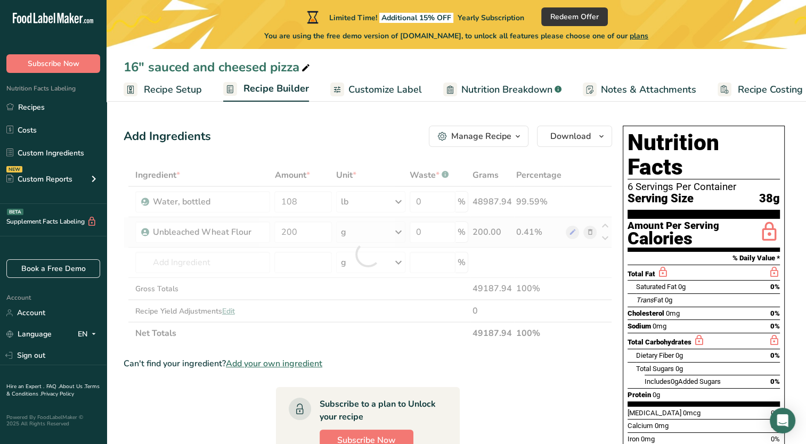
click at [404, 231] on div "Ingredient * Amount * Unit * Waste * .a-a{fill:#347362;}.b-a{fill:#fff;} Grams …" at bounding box center [368, 254] width 488 height 180
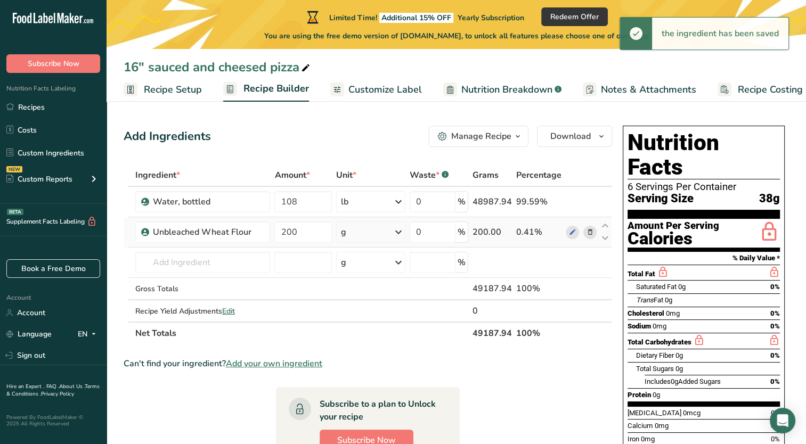
click at [400, 233] on icon at bounding box center [398, 232] width 13 height 19
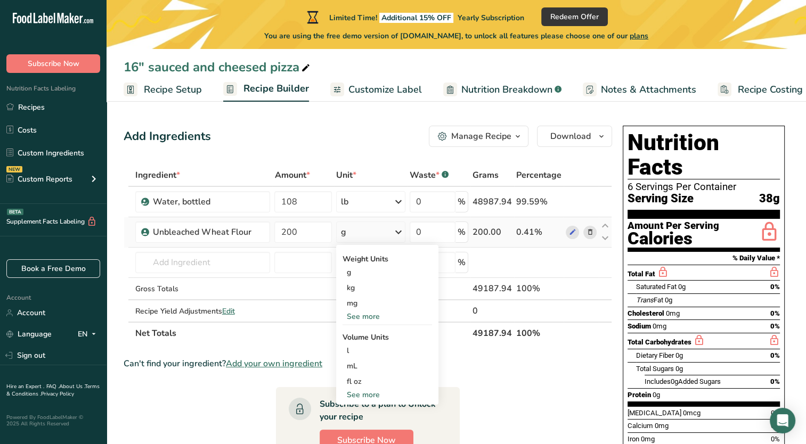
click at [362, 316] on div "See more" at bounding box center [386, 316] width 89 height 11
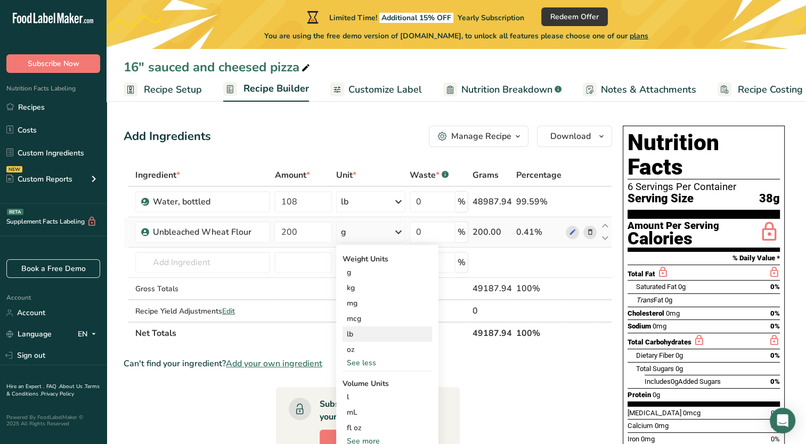
click at [361, 331] on div "lb" at bounding box center [386, 333] width 89 height 15
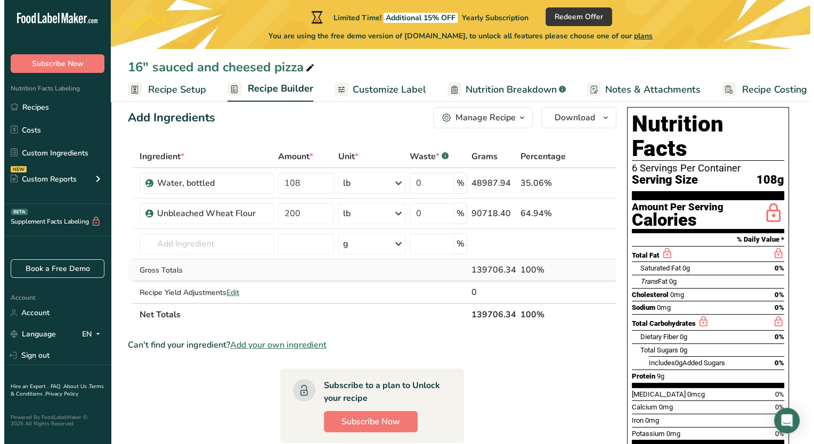
scroll to position [19, 0]
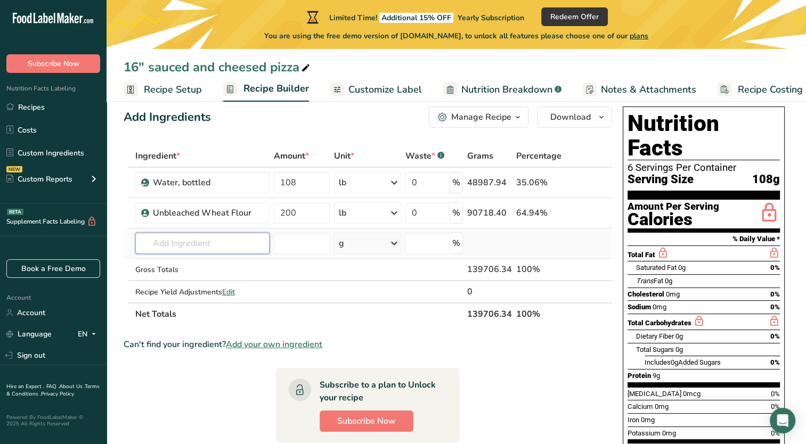
click at [213, 242] on input "text" at bounding box center [202, 243] width 134 height 21
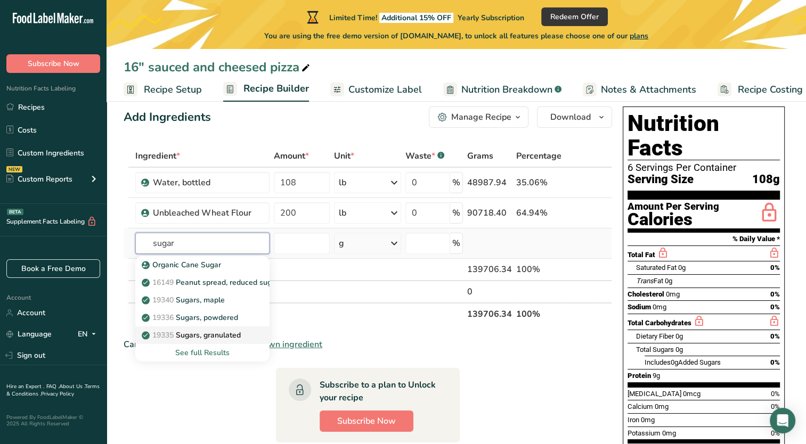
type input "sugar"
click at [217, 332] on p "19335 Sugars, granulated" at bounding box center [192, 335] width 97 height 11
type input "Sugars, granulated"
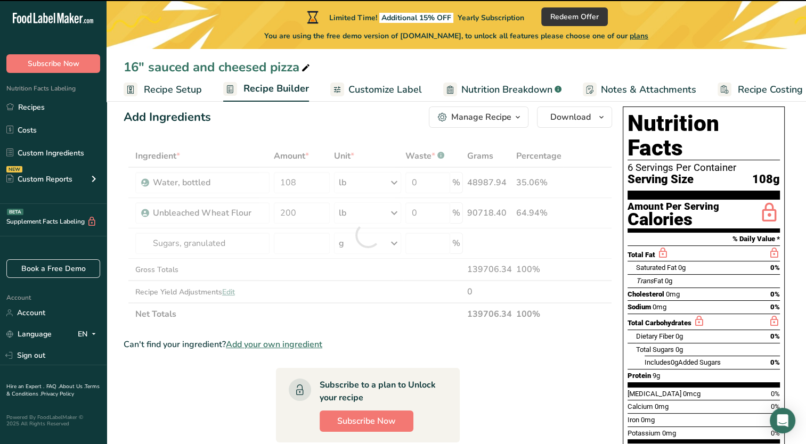
type input "0"
